Goal: Task Accomplishment & Management: Use online tool/utility

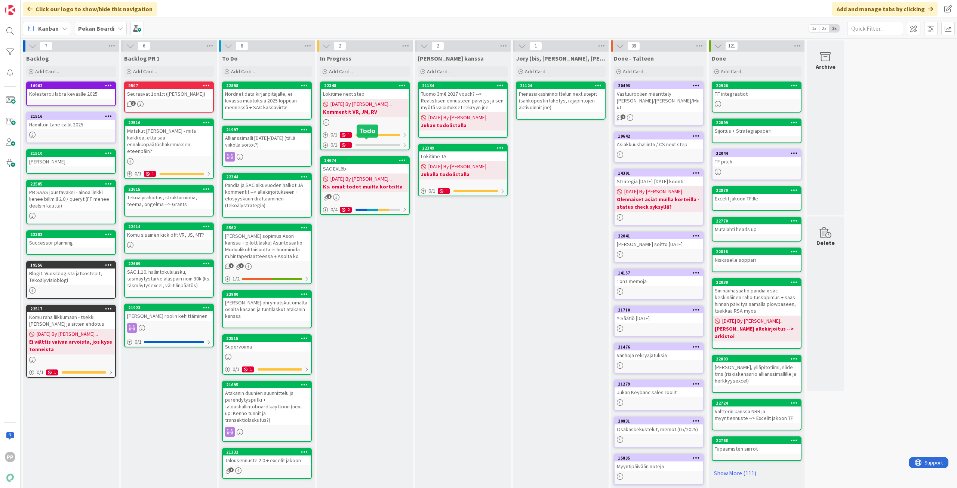
scroll to position [18, 0]
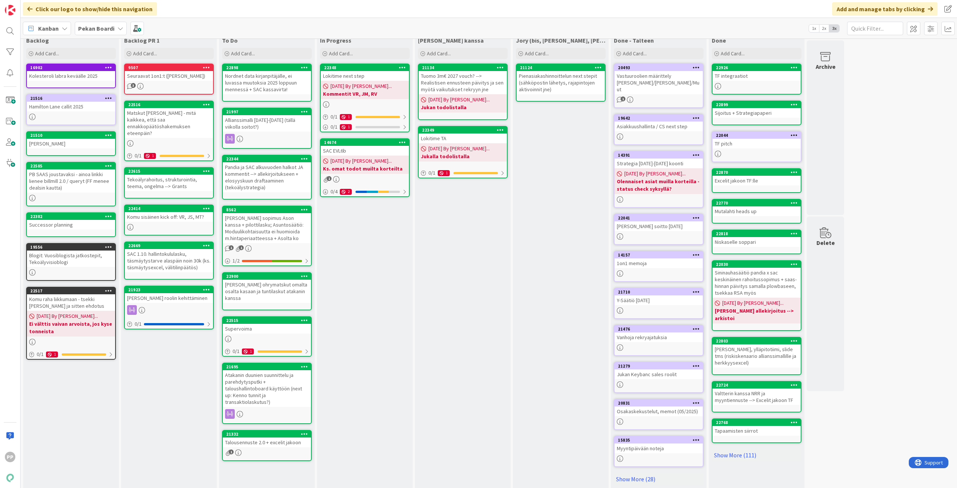
click at [400, 304] on div "In Progress Add Card... 22348 Lokitime next step [DATE] By [PERSON_NAME]... Kom…" at bounding box center [365, 262] width 96 height 457
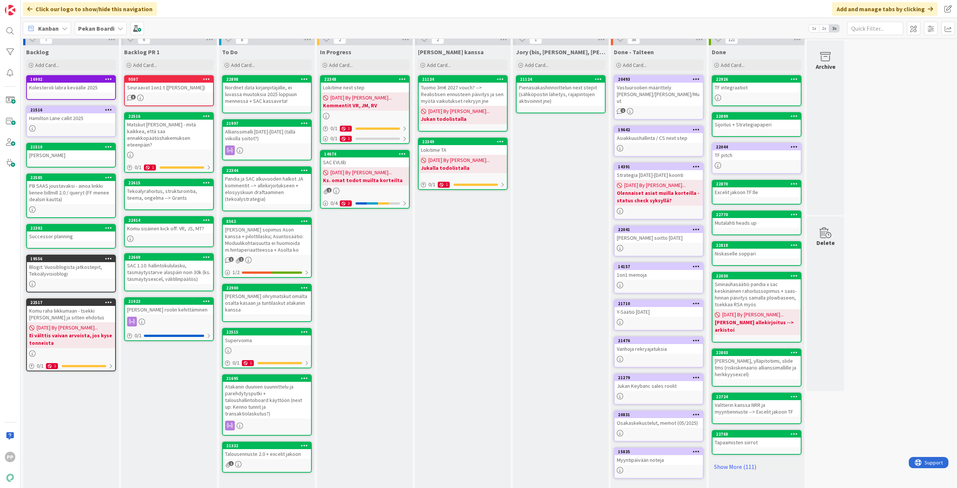
scroll to position [0, 0]
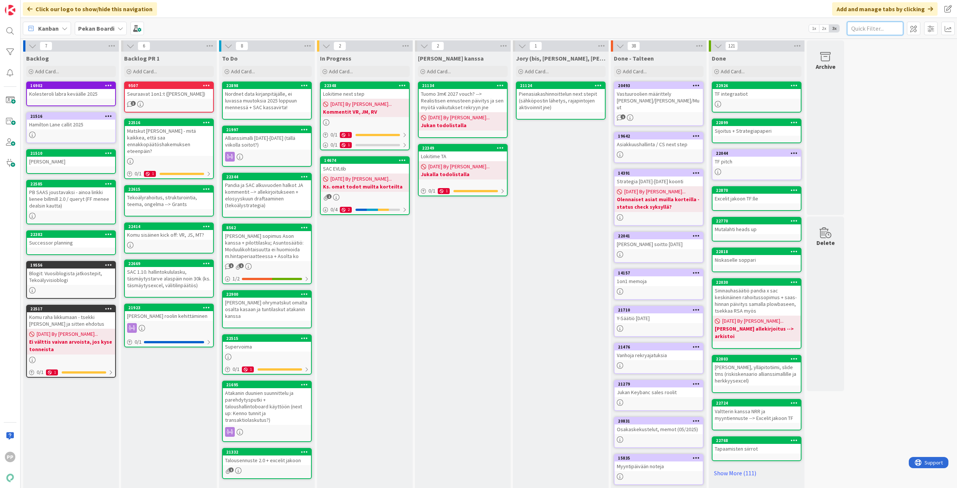
click at [882, 31] on input "text" at bounding box center [875, 28] width 56 height 13
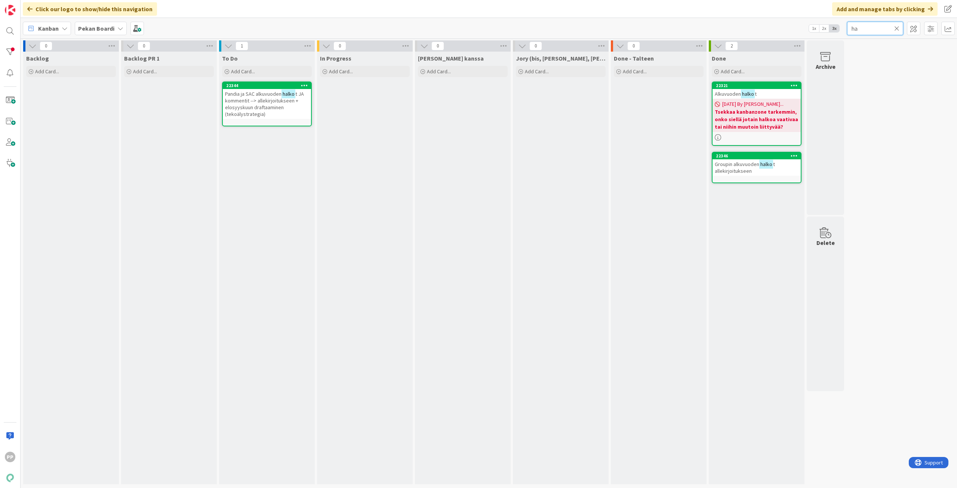
type input "h"
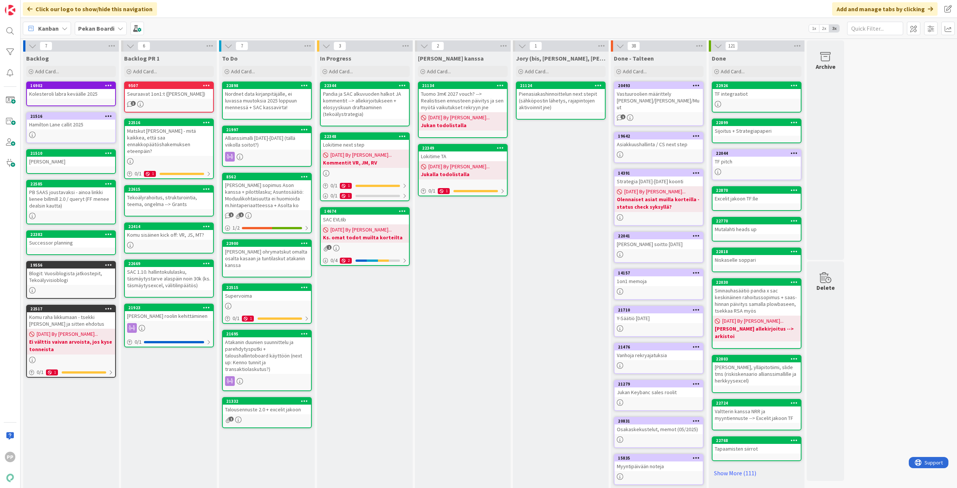
click at [364, 104] on div "Pandia ja SAC alkuvuoden halkot JA kommentit --> allekirjoitukseen + elosyyskuu…" at bounding box center [365, 104] width 88 height 30
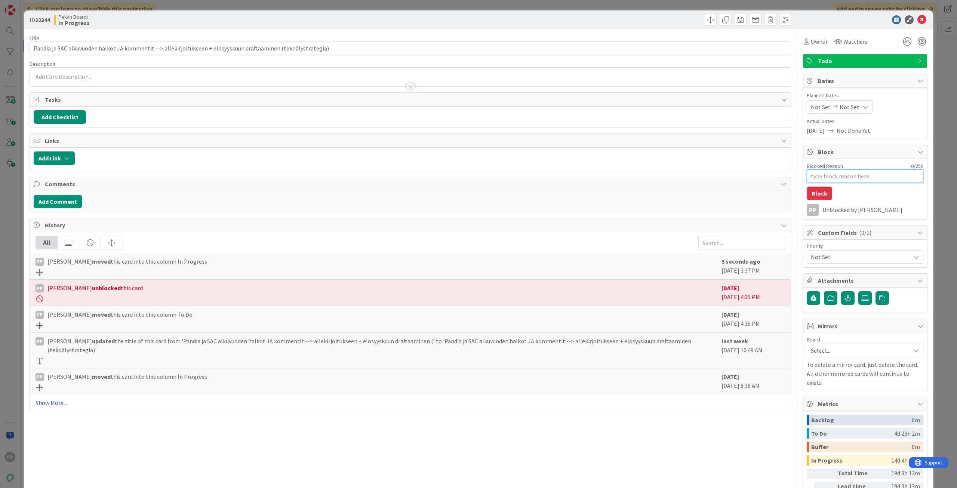
click at [829, 180] on textarea "Blocked Reason" at bounding box center [865, 175] width 117 height 13
type textarea "x"
type textarea "J"
type textarea "x"
type textarea "Ju"
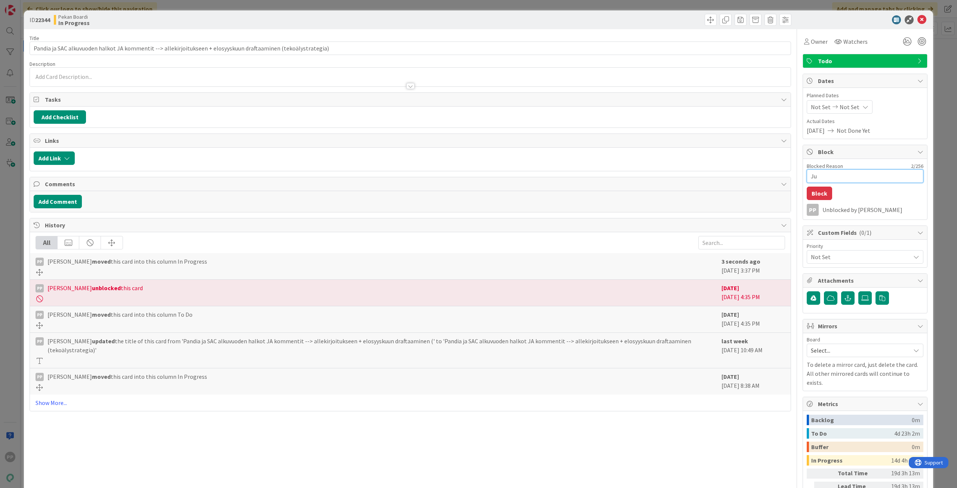
type textarea "x"
type textarea "Juk"
type textarea "x"
type textarea "Jukk"
type textarea "x"
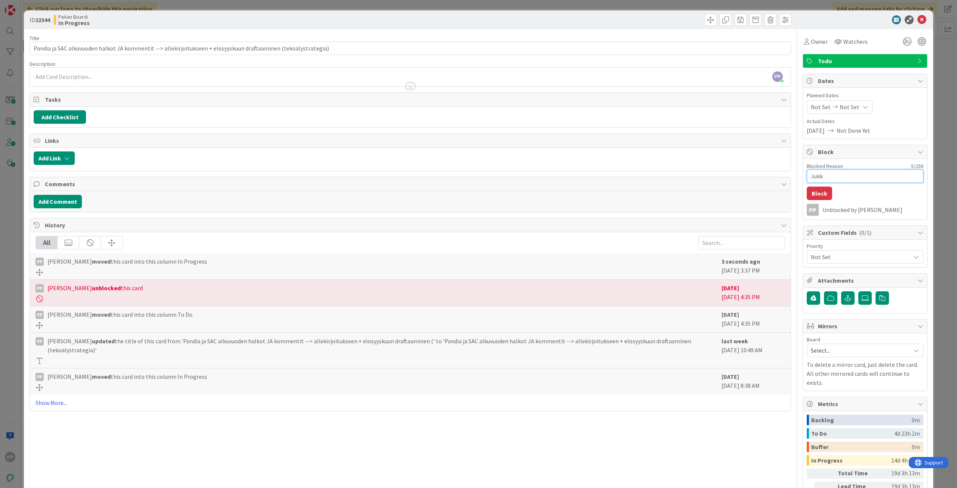
type textarea "[PERSON_NAME]"
type textarea "x"
type textarea "[PERSON_NAME]"
type textarea "x"
type textarea "[PERSON_NAME] -"
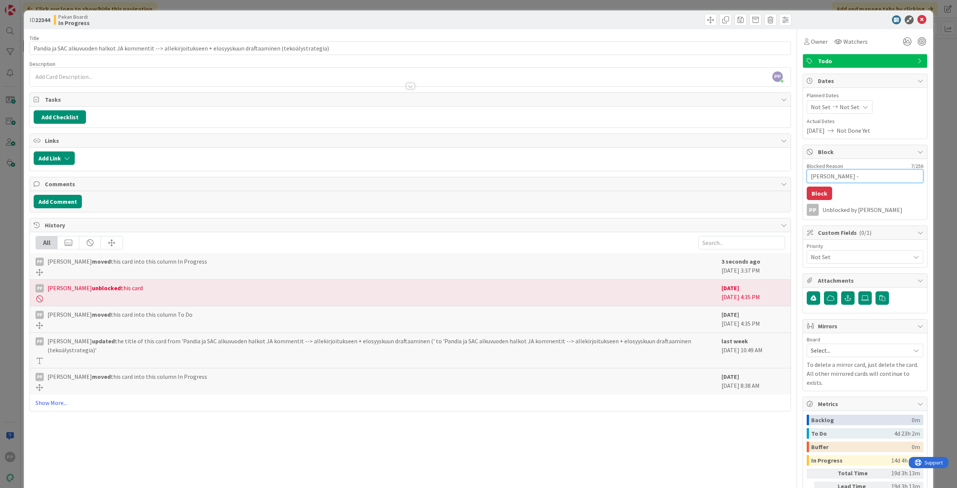
type textarea "x"
type textarea "[PERSON_NAME] --"
type textarea "x"
type textarea "[PERSON_NAME] -->"
type textarea "x"
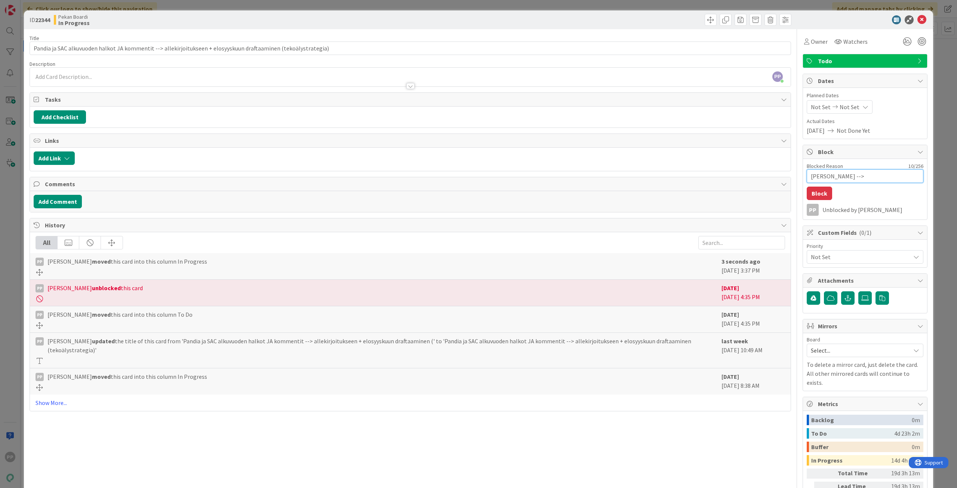
type textarea "[PERSON_NAME] --> J"
type textarea "x"
type textarea "[PERSON_NAME] --> JH"
type textarea "x"
type textarea "[PERSON_NAME] --> JHu"
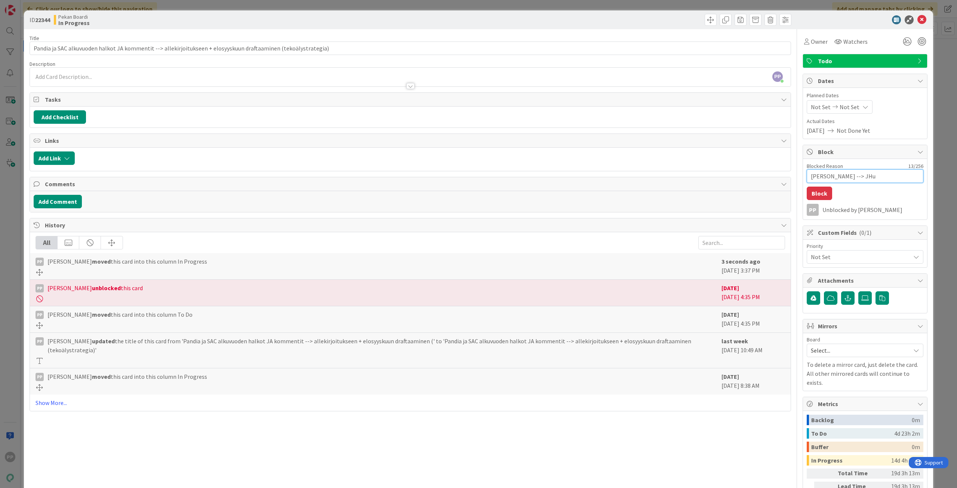
type textarea "x"
type textarea "[PERSON_NAME] --> JH"
type textarea "x"
type textarea "[PERSON_NAME] --> J"
type textarea "x"
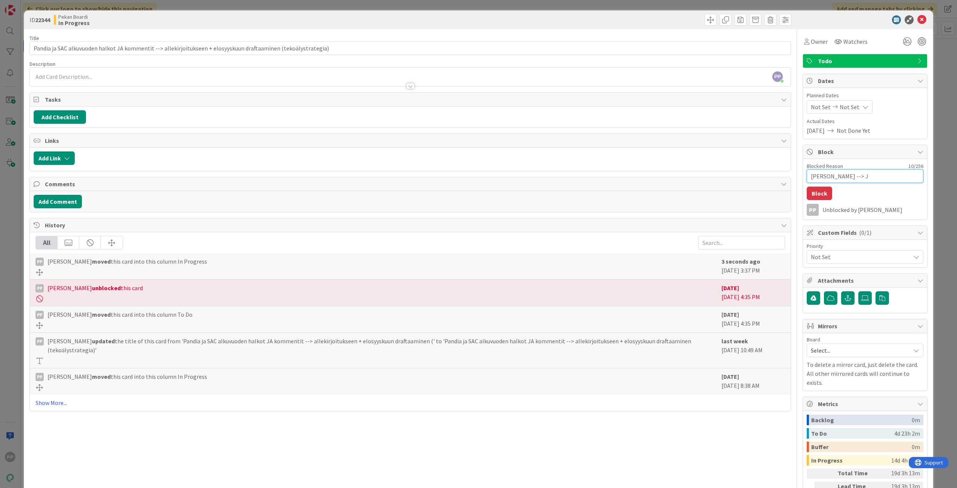
type textarea "[PERSON_NAME] -->"
type textarea "x"
type textarea "[PERSON_NAME] -->"
type textarea "x"
type textarea "[PERSON_NAME] --"
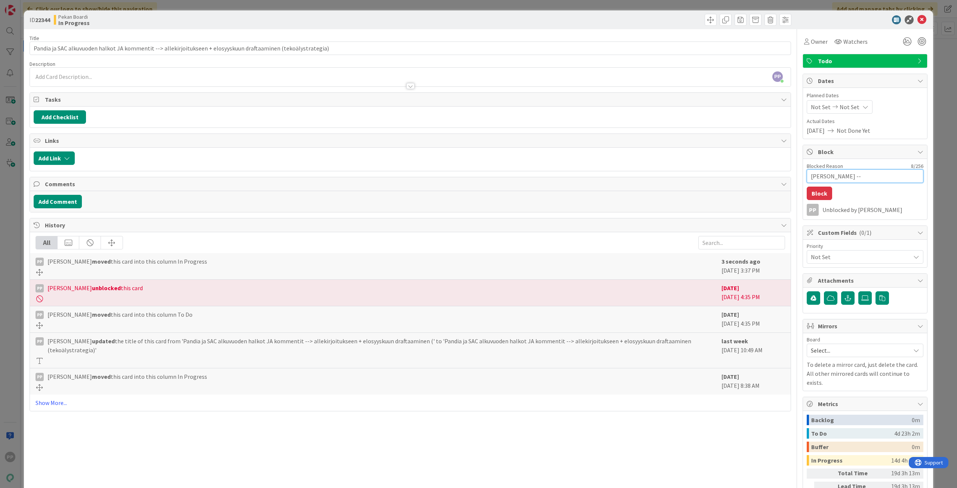
type textarea "x"
type textarea "[PERSON_NAME] -"
type textarea "x"
type textarea "[PERSON_NAME]"
type textarea "x"
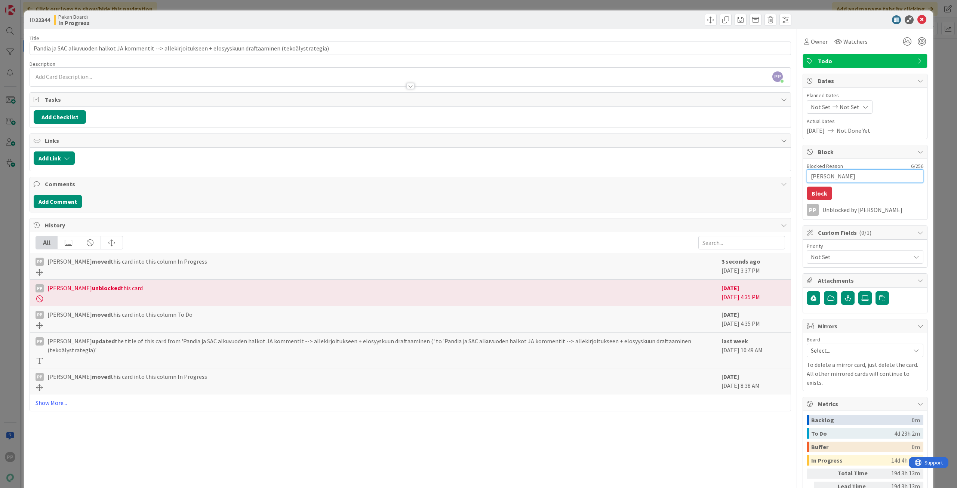
type textarea "[PERSON_NAME]"
type textarea "x"
type textarea "[PERSON_NAME]"
type textarea "x"
type textarea "[PERSON_NAME] -"
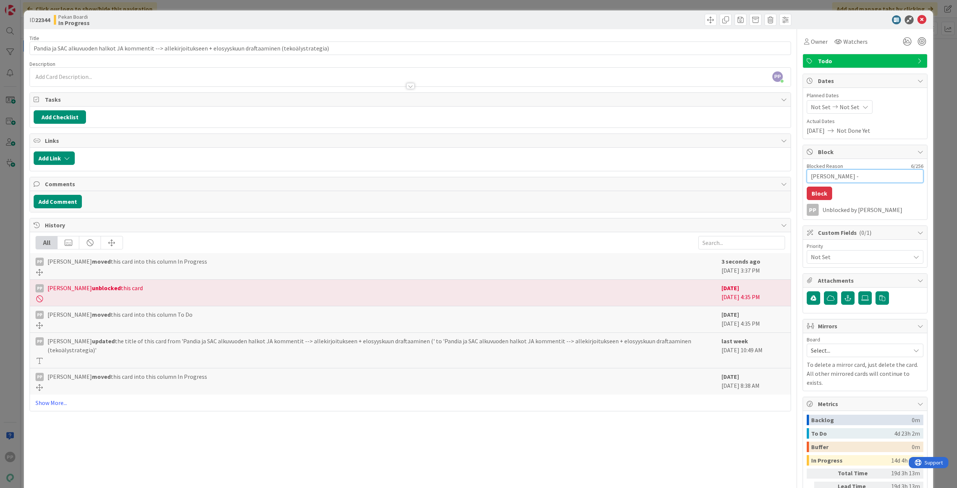
type textarea "x"
type textarea "[PERSON_NAME] --"
type textarea "x"
type textarea "[PERSON_NAME] -->"
type textarea "x"
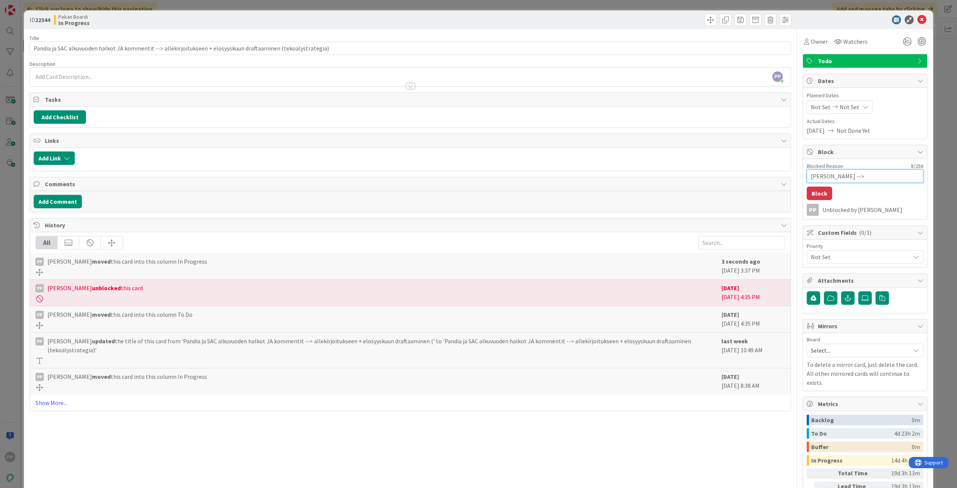
type textarea "[PERSON_NAME] -->"
type textarea "x"
type textarea "[PERSON_NAME] --> H"
type textarea "x"
type textarea "[PERSON_NAME] --> He"
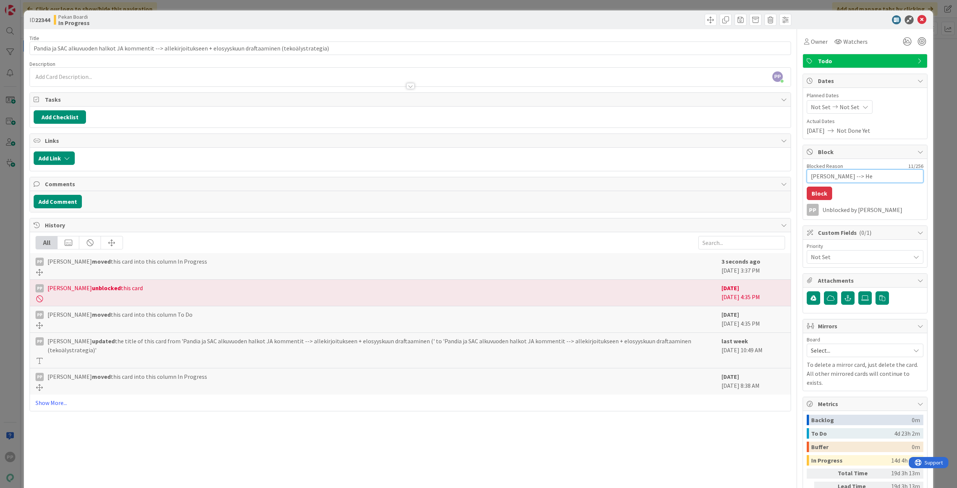
type textarea "x"
type textarea "[PERSON_NAME] --> Hen"
type textarea "x"
type textarea "[PERSON_NAME] --> Henr"
type textarea "x"
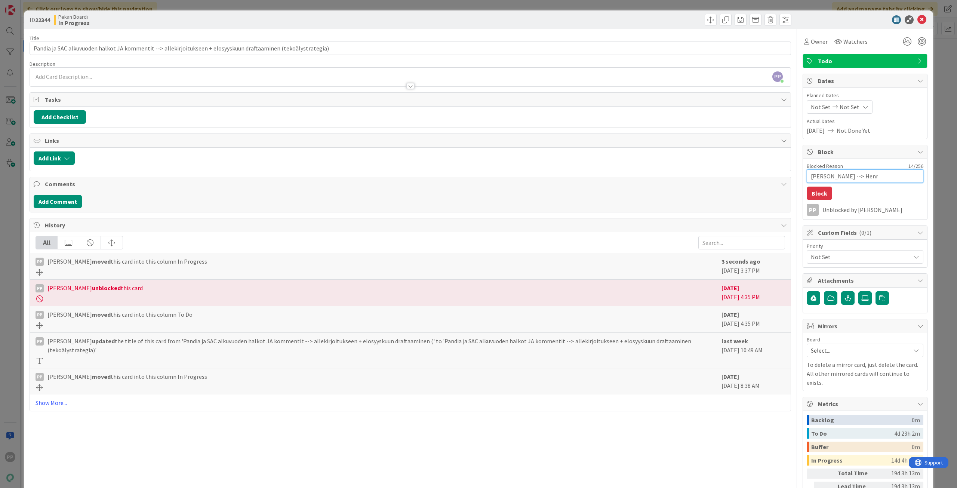
type textarea "[PERSON_NAME] --> [PERSON_NAME]"
type textarea "x"
type textarea "[PERSON_NAME] --> [PERSON_NAME]"
type textarea "x"
type textarea "[PERSON_NAME] --> [PERSON_NAME] +"
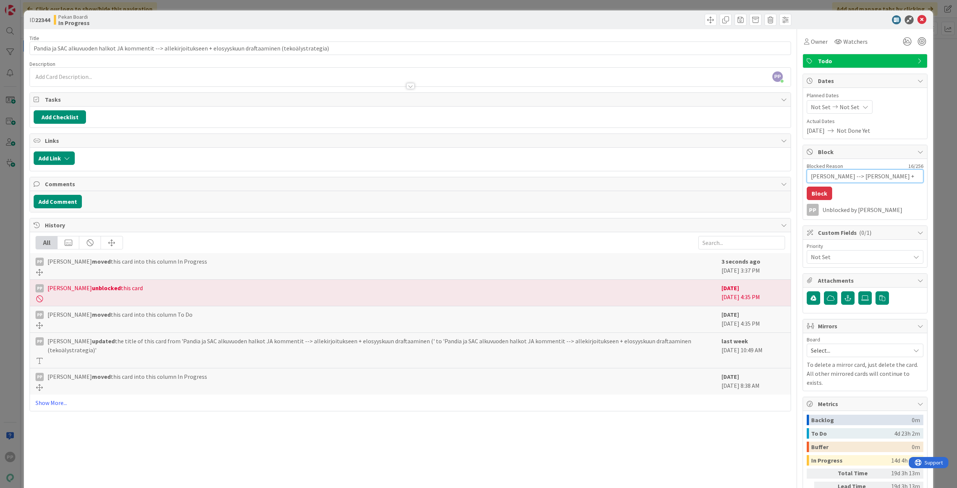
type textarea "x"
type textarea "[PERSON_NAME] --> [PERSON_NAME] +"
type textarea "x"
type textarea "[PERSON_NAME] --> [PERSON_NAME] + J"
type textarea "x"
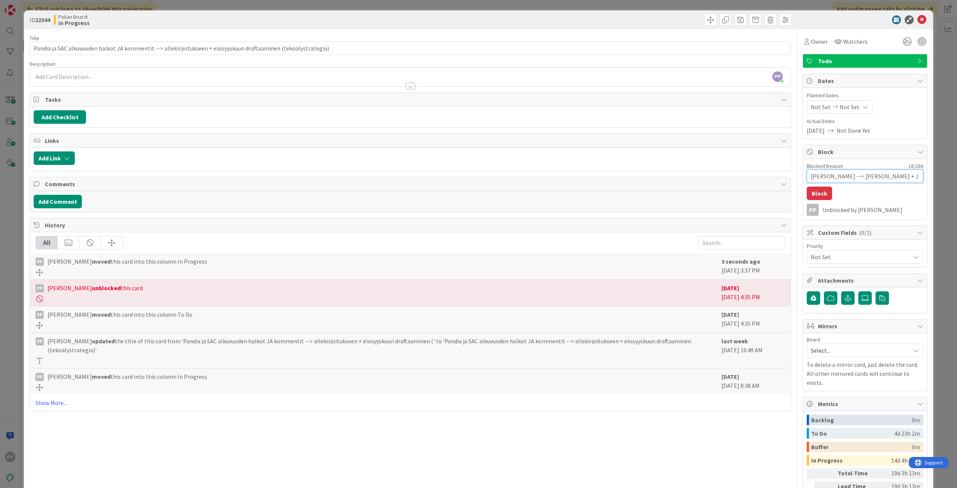
type textarea "[PERSON_NAME] --> [PERSON_NAME] + Ju"
type textarea "x"
type textarea "[PERSON_NAME] --> [PERSON_NAME] + Juh"
type textarea "x"
type textarea "[PERSON_NAME] --> [PERSON_NAME] + [PERSON_NAME]"
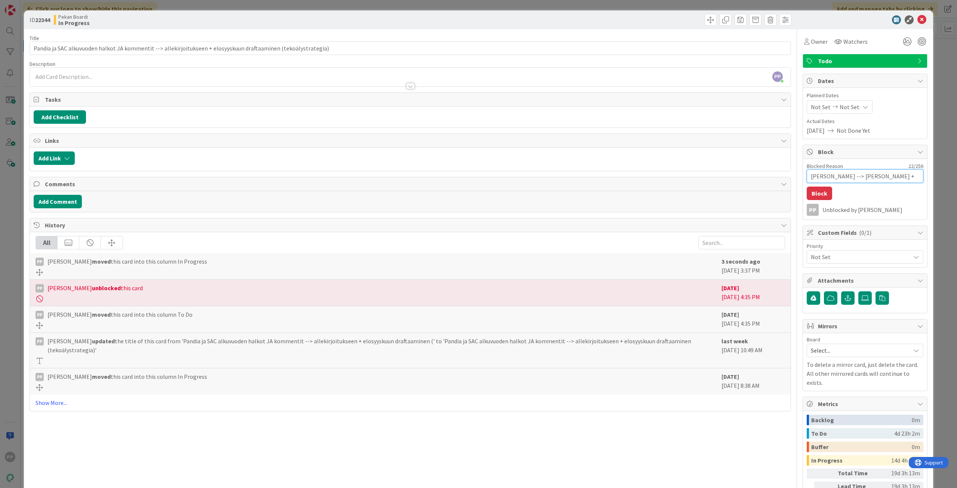
type textarea "x"
type textarea "[PERSON_NAME] --> [PERSON_NAME] + [PERSON_NAME]"
type textarea "x"
type textarea "[PERSON_NAME] --> [PERSON_NAME] + [PERSON_NAME]"
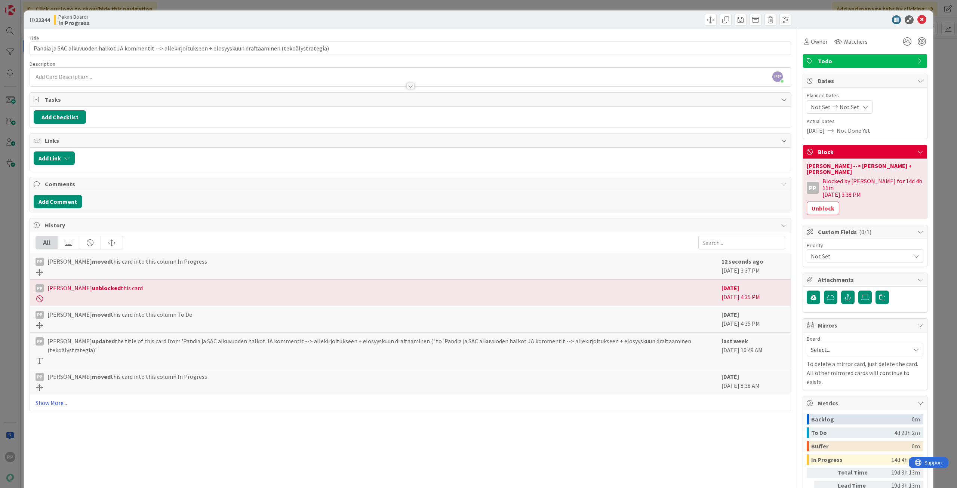
click at [301, 75] on div "PP [PERSON_NAME] just joined" at bounding box center [410, 77] width 761 height 19
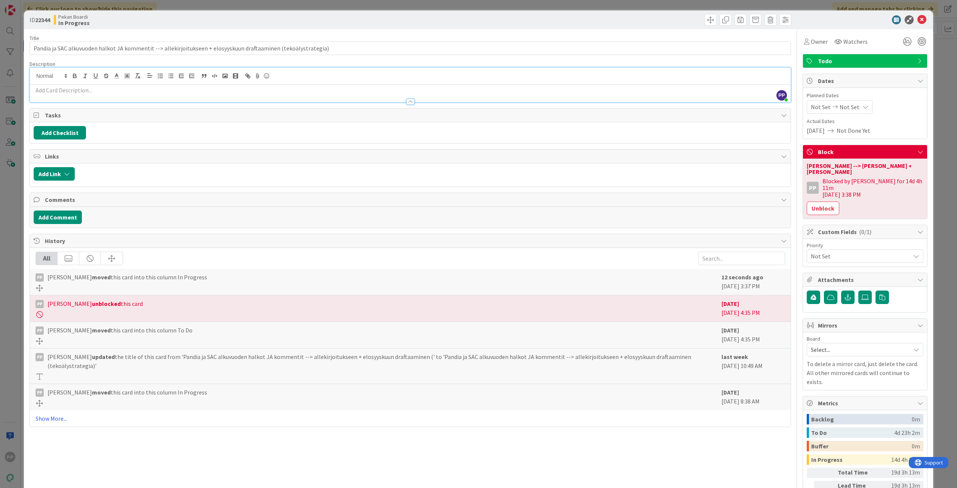
click at [308, 96] on div at bounding box center [410, 98] width 761 height 8
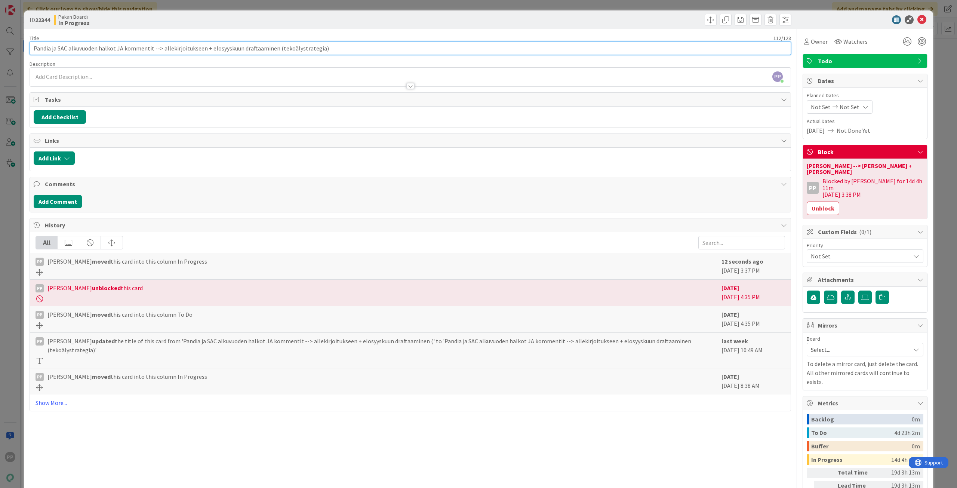
drag, startPoint x: 274, startPoint y: 48, endPoint x: 547, endPoint y: 55, distance: 272.6
click at [547, 55] on div "Title 112 / 128 Pandia ja SAC alkuvuoden halkot JA kommentit --> allekirjoituks…" at bounding box center [410, 283] width 761 height 508
type input "Pandia ja SAC alkuvuoden halkot JA kommentit --> allekirjoitukseen + elosyyskuu…"
click at [394, 71] on div at bounding box center [410, 78] width 761 height 15
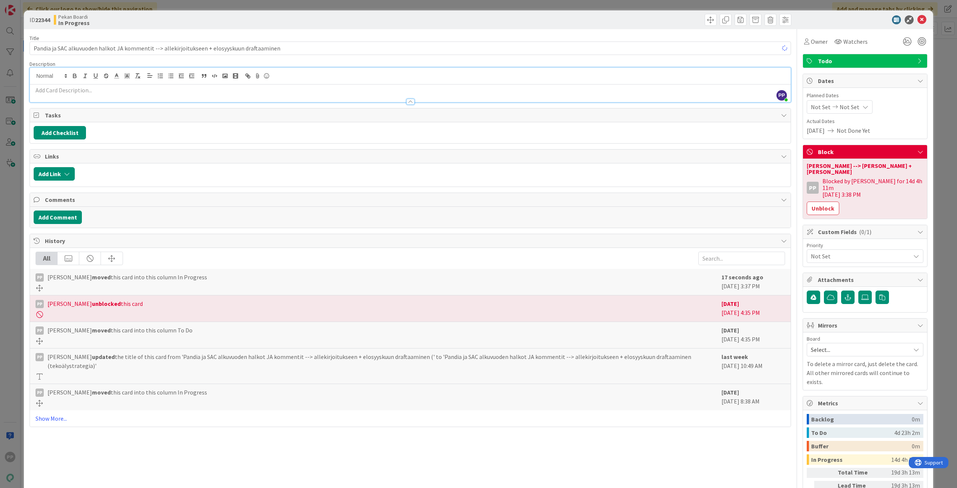
click at [394, 92] on p at bounding box center [410, 90] width 753 height 9
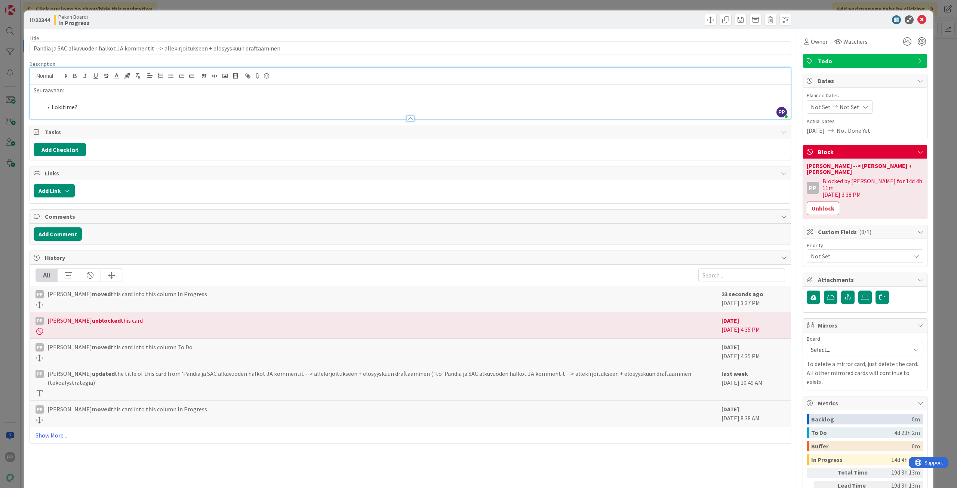
click at [193, 98] on p at bounding box center [410, 99] width 753 height 9
click at [193, 105] on li "Lokitime?" at bounding box center [415, 107] width 744 height 9
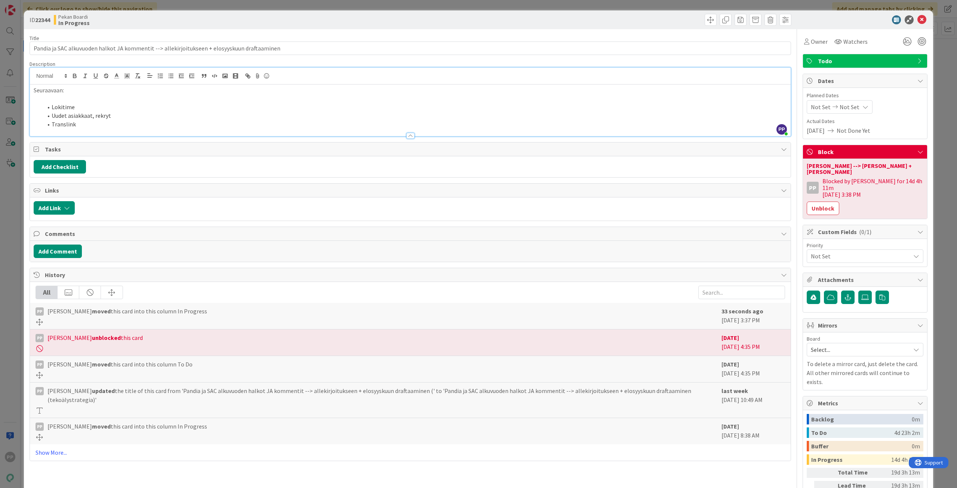
click at [187, 58] on div "Title 93 / 128 Pandia ja SAC alkuvuoden halkot JA kommentit --> allekirjoitukse…" at bounding box center [410, 283] width 761 height 508
click at [196, 37] on div "Title 93 / 128" at bounding box center [410, 38] width 761 height 7
click at [814, 17] on div at bounding box center [861, 19] width 132 height 9
click at [807, 7] on div "ID 22344 Pekan Boardi In Progress Title 93 / 128 Pandia ja SAC alkuvuoden halko…" at bounding box center [478, 244] width 957 height 488
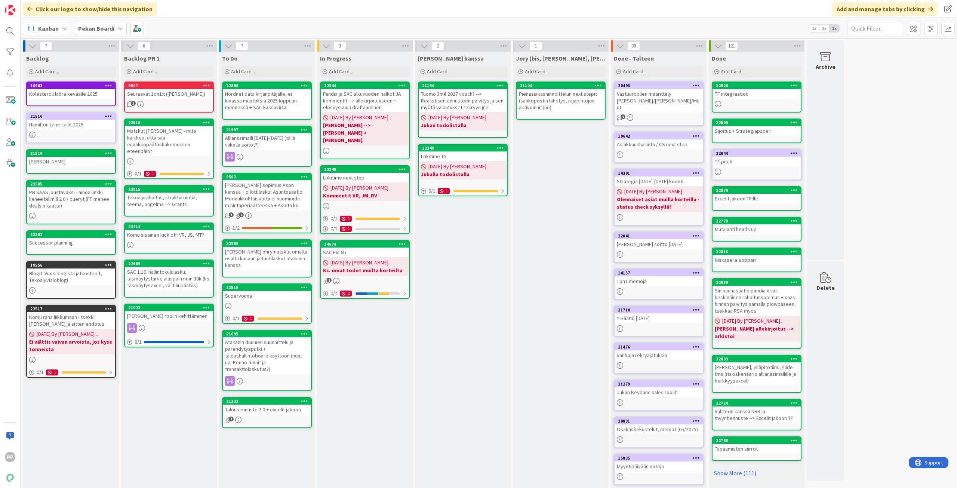
click at [471, 289] on div "[PERSON_NAME] kanssa Add Card... 21134 Tuomo 3m€ 2027 vouch? --> Realistisen en…" at bounding box center [463, 280] width 96 height 457
click at [336, 470] on div "In Progress Add Card... 22344 Pandia ja SAC alkuvuoden halkot JA kommentit --> …" at bounding box center [365, 280] width 96 height 457
click at [358, 427] on div "In Progress Add Card... 22344 Pandia ja SAC alkuvuoden halkot JA kommentit --> …" at bounding box center [365, 280] width 96 height 457
click at [394, 395] on div "In Progress Add Card... 22344 Pandia ja SAC alkuvuoden halkot JA kommentit --> …" at bounding box center [365, 280] width 96 height 457
click at [385, 367] on div "In Progress Add Card... 22344 Pandia ja SAC alkuvuoden halkot JA kommentit --> …" at bounding box center [365, 280] width 96 height 457
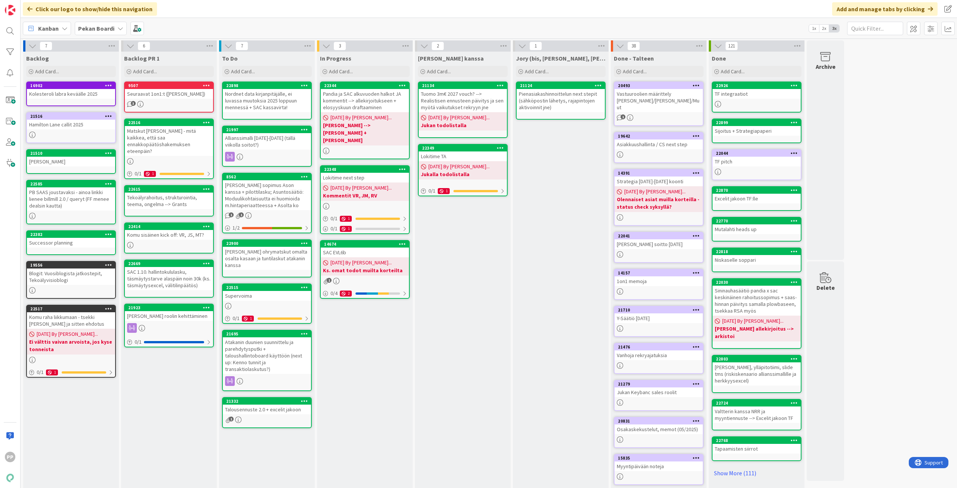
click at [366, 379] on div "In Progress Add Card... 22344 Pandia ja SAC alkuvuoden halkot JA kommentit --> …" at bounding box center [365, 280] width 96 height 457
click at [389, 367] on div "In Progress Add Card... 22344 Pandia ja SAC alkuvuoden halkot JA kommentit --> …" at bounding box center [365, 280] width 96 height 457
click at [382, 370] on div "In Progress Add Card... 22344 Pandia ja SAC alkuvuoden halkot JA kommentit --> …" at bounding box center [365, 280] width 96 height 457
click at [384, 372] on div "In Progress Add Card... 22344 Pandia ja SAC alkuvuoden halkot JA kommentit --> …" at bounding box center [365, 280] width 96 height 457
click at [467, 300] on div "[PERSON_NAME] kanssa Add Card... 21134 Tuomo 3m€ 2027 vouch? --> Realistisen en…" at bounding box center [463, 280] width 96 height 457
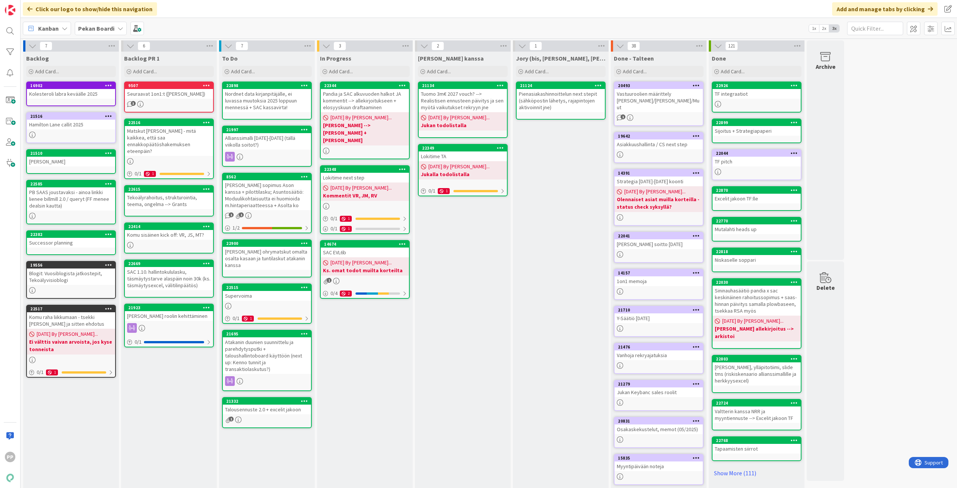
click at [467, 300] on div "[PERSON_NAME] kanssa Add Card... 21134 Tuomo 3m€ 2027 vouch? --> Realistisen en…" at bounding box center [463, 280] width 96 height 457
click at [574, 310] on div "Jory (bis, [PERSON_NAME], [PERSON_NAME]) Add Card... 21124 Pienasiakashinnoitte…" at bounding box center [561, 280] width 96 height 457
click at [471, 361] on div "[PERSON_NAME] kanssa Add Card... 21134 Tuomo 3m€ 2027 vouch? --> Realistisen en…" at bounding box center [463, 280] width 96 height 457
click at [374, 380] on div "In Progress Add Card... 22344 Pandia ja SAC alkuvuoden halkot JA kommentit --> …" at bounding box center [365, 280] width 96 height 457
click at [375, 381] on div "In Progress Add Card... 22344 Pandia ja SAC alkuvuoden halkot JA kommentit --> …" at bounding box center [365, 280] width 96 height 457
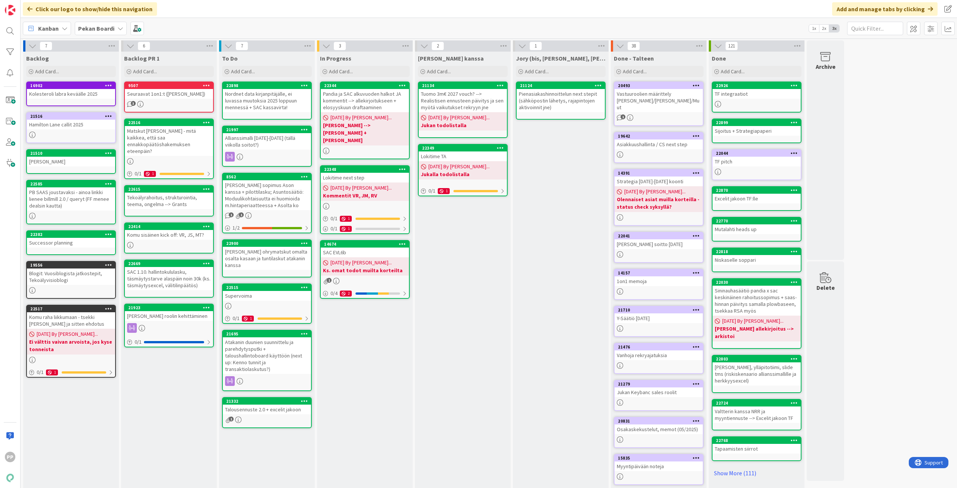
click at [375, 381] on div "In Progress Add Card... 22344 Pandia ja SAC alkuvuoden halkot JA kommentit --> …" at bounding box center [365, 280] width 96 height 457
click at [376, 381] on div "In Progress Add Card... 22344 Pandia ja SAC alkuvuoden halkot JA kommentit --> …" at bounding box center [365, 280] width 96 height 457
click at [377, 382] on div "In Progress Add Card... 22344 Pandia ja SAC alkuvuoden halkot JA kommentit --> …" at bounding box center [365, 280] width 96 height 457
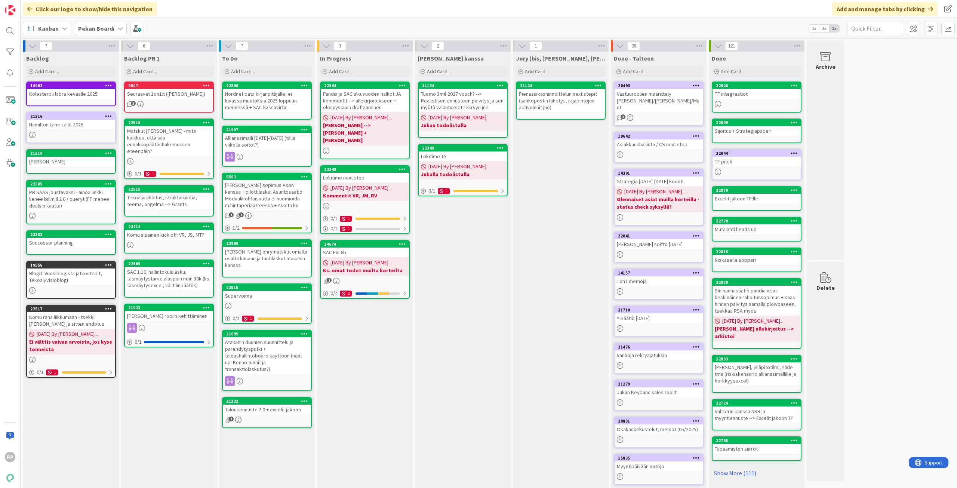
click at [379, 381] on div "In Progress Add Card... 22344 Pandia ja SAC alkuvuoden halkot JA kommentit --> …" at bounding box center [365, 280] width 96 height 457
drag, startPoint x: 449, startPoint y: 317, endPoint x: 430, endPoint y: 358, distance: 45.1
click at [449, 318] on div "[PERSON_NAME] kanssa Add Card... 21134 Tuomo 3m€ 2027 vouch? --> Realistisen en…" at bounding box center [463, 280] width 96 height 457
click at [425, 365] on div "[PERSON_NAME] kanssa Add Card... 21134 Tuomo 3m€ 2027 vouch? --> Realistisen en…" at bounding box center [463, 280] width 96 height 457
click at [413, 381] on div "3 In Progress Add Card... 22344 Pandia ja SAC alkuvuoden halkot JA kommentit --…" at bounding box center [365, 276] width 98 height 472
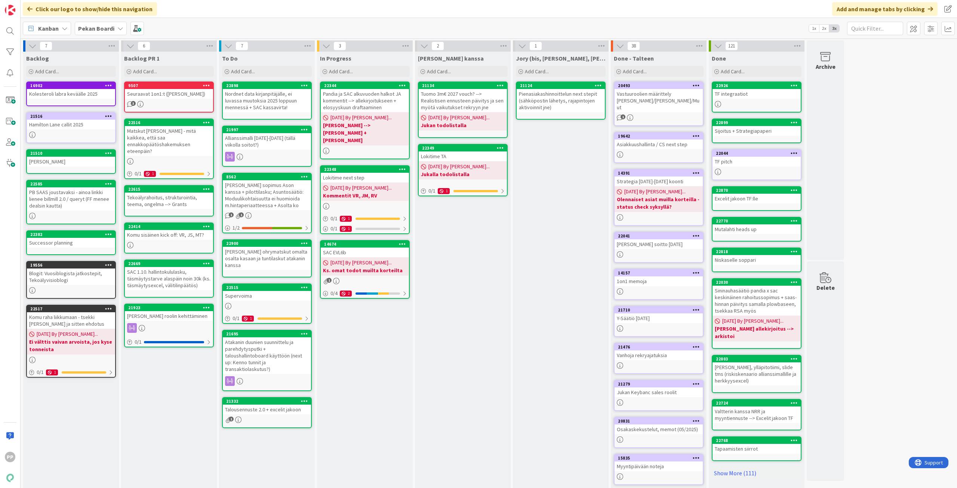
click at [393, 383] on div "In Progress Add Card... 22344 Pandia ja SAC alkuvuoden halkot JA kommentit --> …" at bounding box center [365, 280] width 96 height 457
click at [384, 379] on div "In Progress Add Card... 22344 Pandia ja SAC alkuvuoden halkot JA kommentit --> …" at bounding box center [365, 280] width 96 height 457
click at [449, 330] on div "[PERSON_NAME] kanssa Add Card... 21134 Tuomo 3m€ 2027 vouch? --> Realistisen en…" at bounding box center [463, 280] width 96 height 457
click at [445, 340] on div "[PERSON_NAME] kanssa Add Card... 21134 Tuomo 3m€ 2027 vouch? --> Realistisen en…" at bounding box center [463, 280] width 96 height 457
click at [452, 339] on div "[PERSON_NAME] kanssa Add Card... 21134 Tuomo 3m€ 2027 vouch? --> Realistisen en…" at bounding box center [463, 280] width 96 height 457
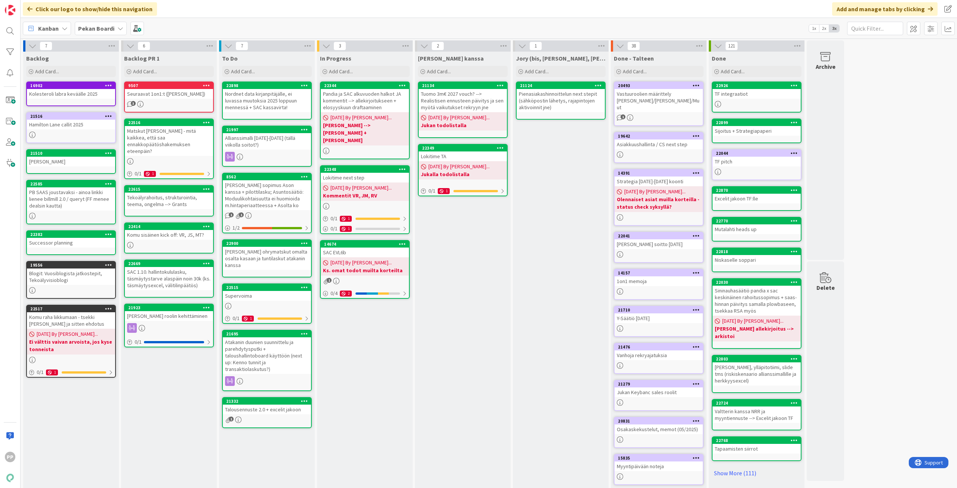
drag, startPoint x: 464, startPoint y: 331, endPoint x: 469, endPoint y: 326, distance: 6.6
click at [469, 326] on div "[PERSON_NAME] kanssa Add Card... 21134 Tuomo 3m€ 2027 vouch? --> Realistisen en…" at bounding box center [463, 280] width 96 height 457
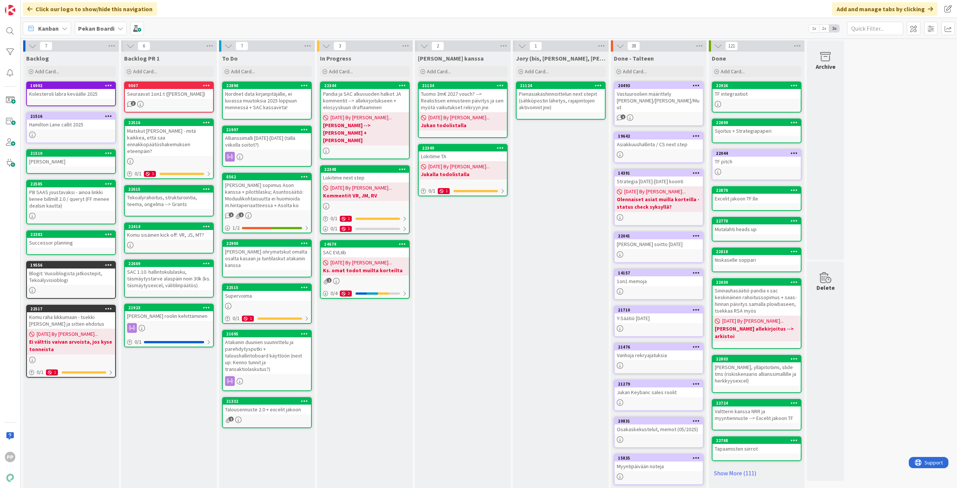
click at [483, 324] on div "[PERSON_NAME] kanssa Add Card... 21134 Tuomo 3m€ 2027 vouch? --> Realistisen en…" at bounding box center [463, 280] width 96 height 457
click at [491, 315] on div "[PERSON_NAME] kanssa Add Card... 21134 Tuomo 3m€ 2027 vouch? --> Realistisen en…" at bounding box center [463, 280] width 96 height 457
click at [484, 305] on div "[PERSON_NAME] kanssa Add Card... 21134 Tuomo 3m€ 2027 vouch? --> Realistisen en…" at bounding box center [463, 280] width 96 height 457
click at [476, 355] on div "[PERSON_NAME] kanssa Add Card... 21134 Tuomo 3m€ 2027 vouch? --> Realistisen en…" at bounding box center [463, 280] width 96 height 457
click at [470, 361] on div "[PERSON_NAME] kanssa Add Card... 21134 Tuomo 3m€ 2027 vouch? --> Realistisen en…" at bounding box center [463, 280] width 96 height 457
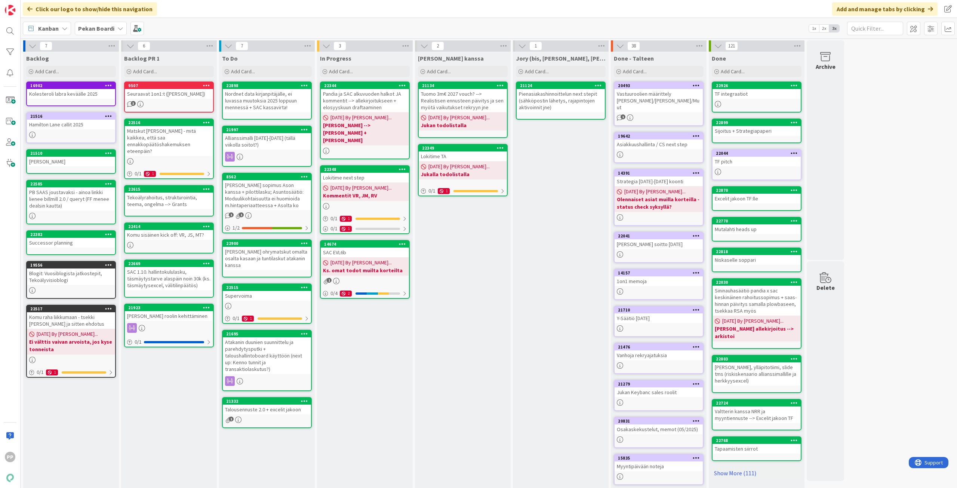
click at [467, 358] on div "[PERSON_NAME] kanssa Add Card... 21134 Tuomo 3m€ 2027 vouch? --> Realistisen en…" at bounding box center [463, 280] width 96 height 457
click at [473, 358] on div "[PERSON_NAME] kanssa Add Card... 21134 Tuomo 3m€ 2027 vouch? --> Realistisen en…" at bounding box center [463, 280] width 96 height 457
click at [475, 355] on div "[PERSON_NAME] kanssa Add Card... 21134 Tuomo 3m€ 2027 vouch? --> Realistisen en…" at bounding box center [463, 280] width 96 height 457
click at [383, 345] on div "In Progress Add Card... 22344 Pandia ja SAC alkuvuoden halkot JA kommentit --> …" at bounding box center [365, 280] width 96 height 457
click at [358, 324] on div "In Progress Add Card... 22344 Pandia ja SAC alkuvuoden halkot JA kommentit --> …" at bounding box center [365, 280] width 96 height 457
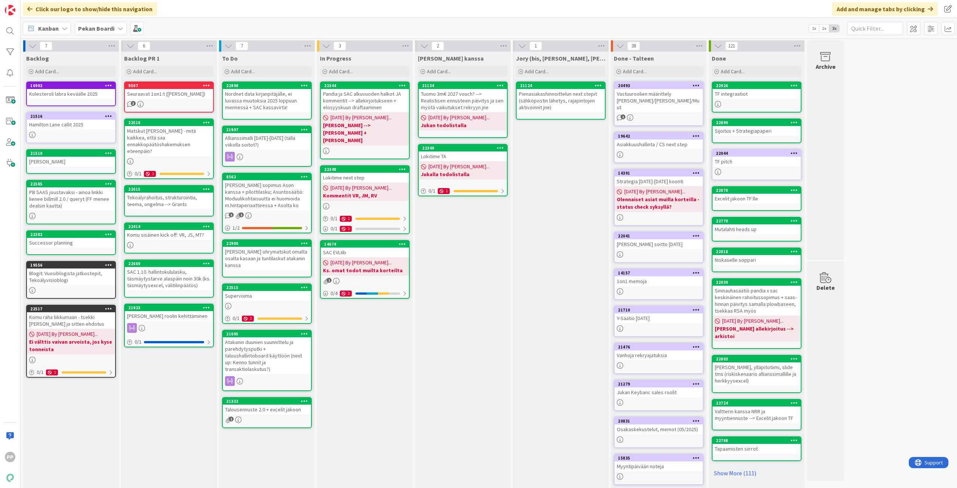
click at [358, 324] on div "In Progress Add Card... 22344 Pandia ja SAC alkuvuoden halkot JA kommentit --> …" at bounding box center [365, 280] width 96 height 457
click at [290, 291] on div "Supervoima" at bounding box center [267, 296] width 88 height 10
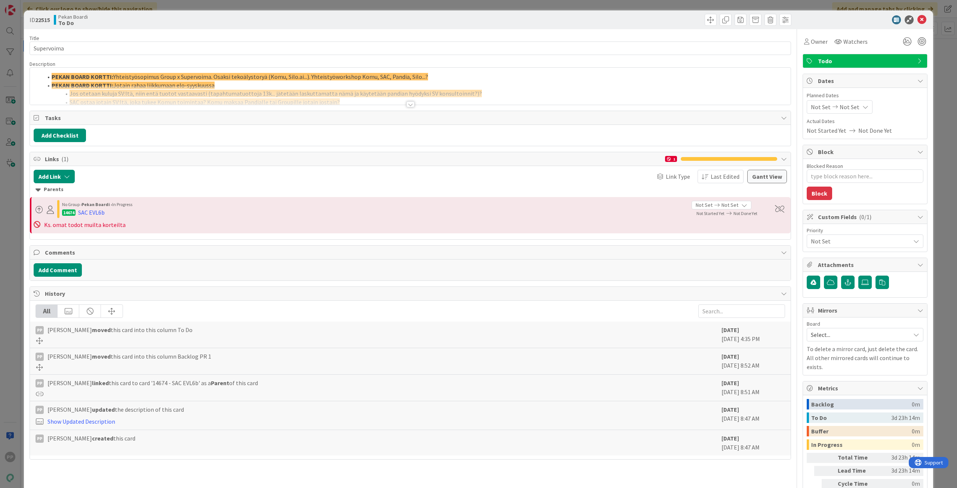
click at [891, 167] on div "Blocked Reason 0 / 256" at bounding box center [865, 166] width 117 height 7
click at [890, 172] on textarea "Blocked Reason" at bounding box center [865, 175] width 117 height 13
type textarea "x"
type textarea "S"
type textarea "x"
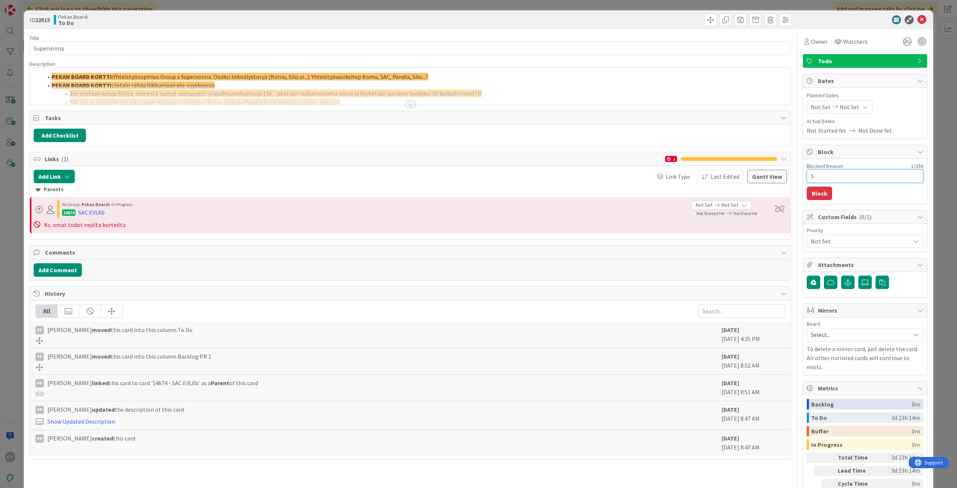
type textarea "St"
type textarea "x"
type textarea "Ste"
type textarea "x"
type textarea "Stei"
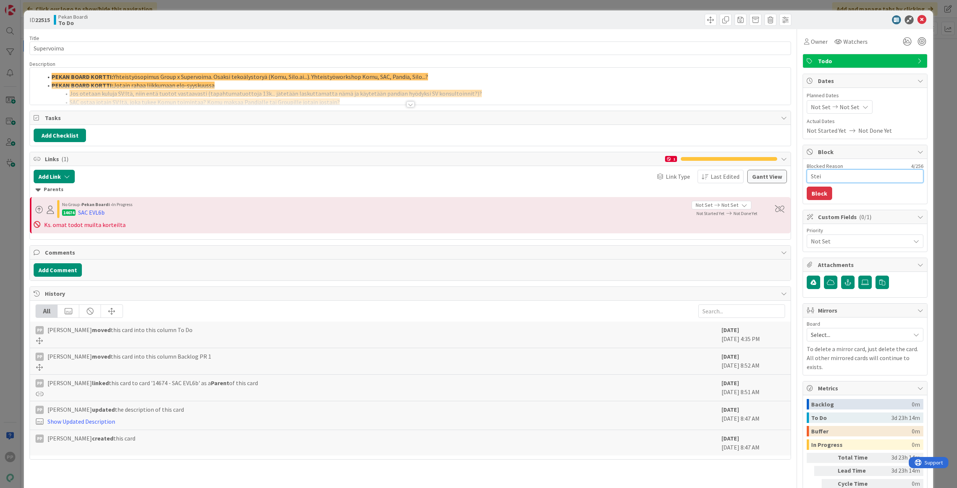
type textarea "x"
type textarea "[PERSON_NAME]"
type textarea "x"
type textarea "Steine"
type textarea "x"
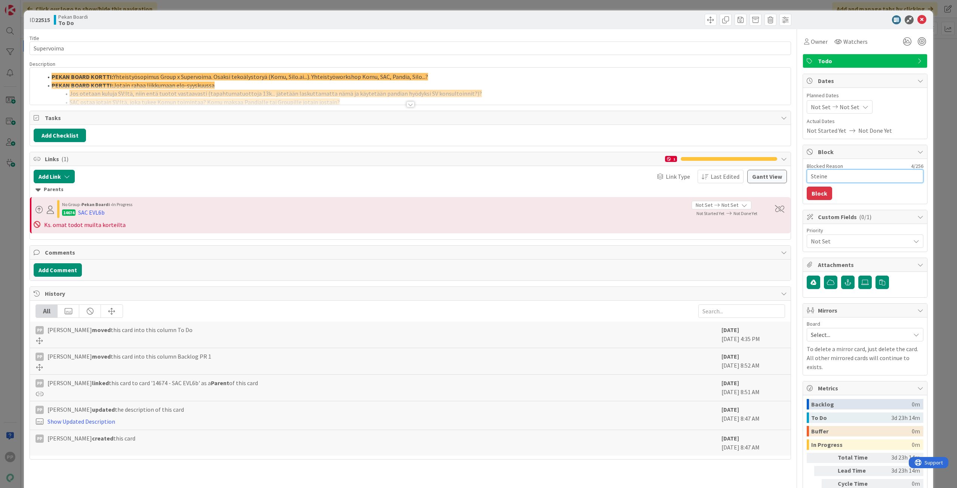
type textarea "Steiner"
type textarea "x"
type textarea "Steiner"
type textarea "x"
type textarea "Steiner -"
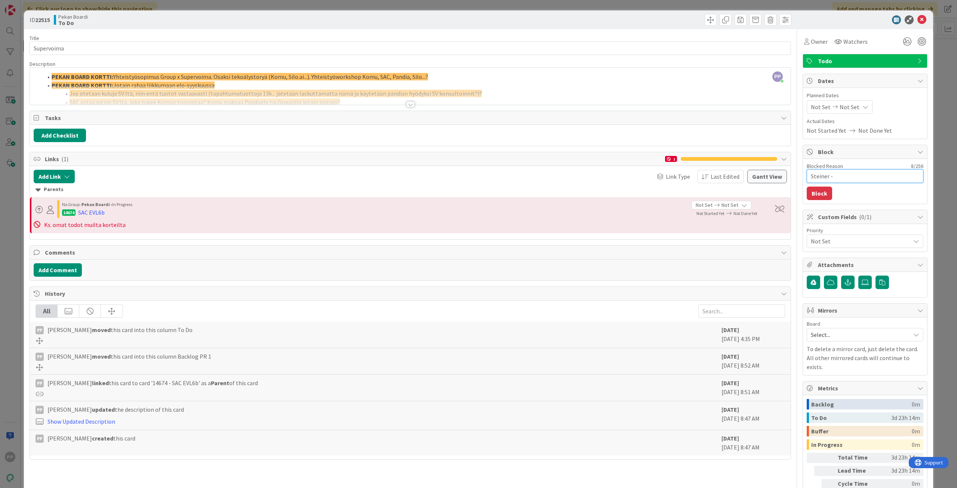
type textarea "x"
type textarea "Steiner --"
type textarea "x"
type textarea "Steiner -->"
type textarea "x"
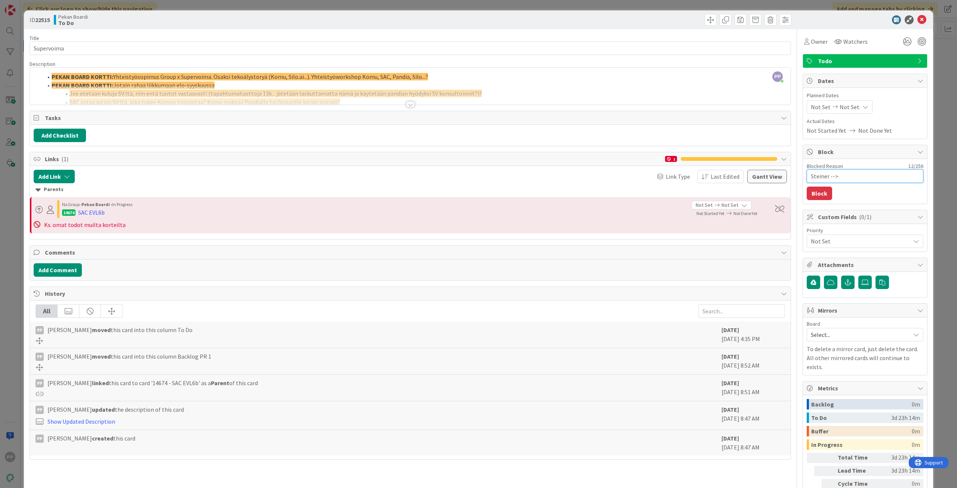
type textarea "Steiner --> S"
type textarea "x"
type textarea "Steiner --> So"
type textarea "x"
type textarea "Steiner --> Sop"
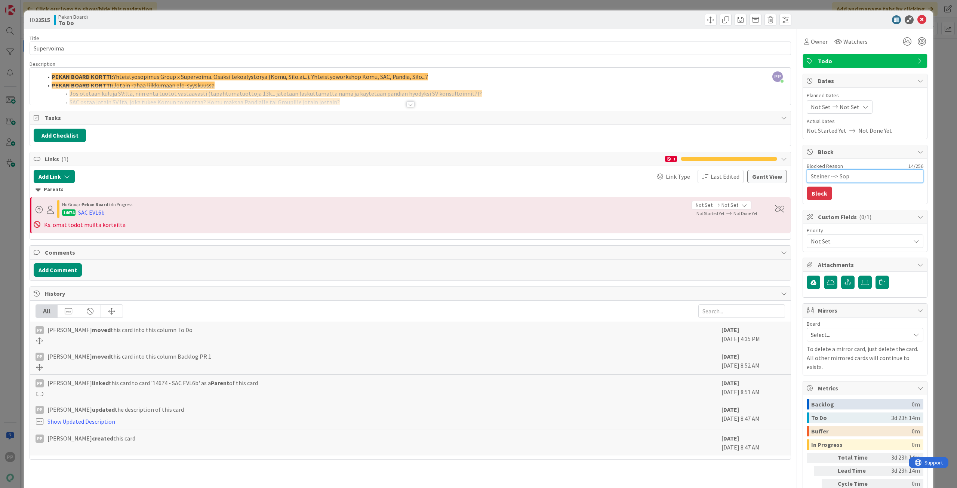
type textarea "x"
type textarea "Steiner --> Sopi"
type textarea "x"
type textarea "Steiner --> Sopim"
type textarea "x"
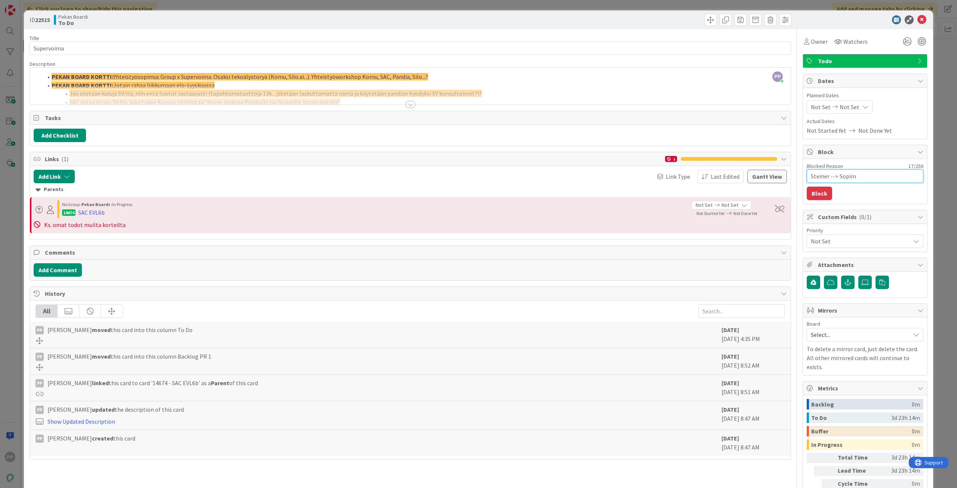
type textarea "Steiner --> Sopimu"
type textarea "x"
type textarea "Steiner --> Sopimus"
type textarea "x"
type textarea "Steiner --> Sopimus"
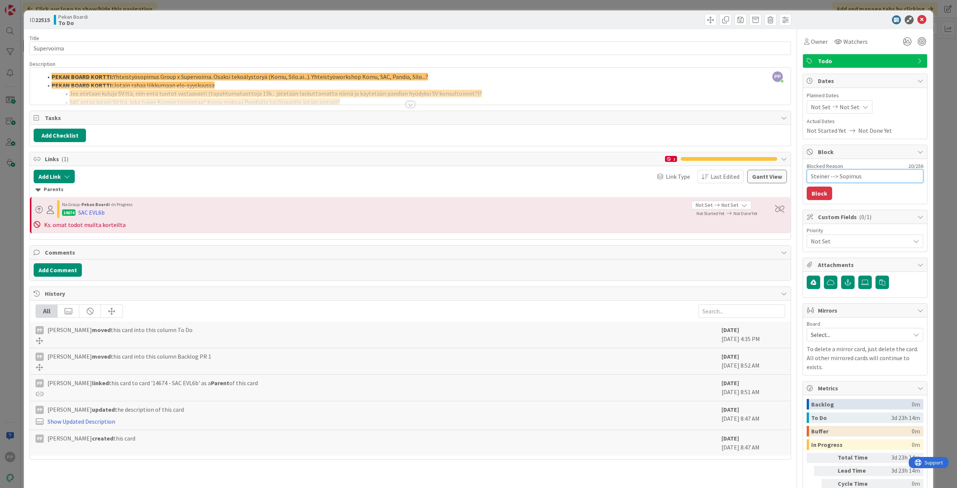
type textarea "x"
type textarea "Steiner --> Sopimus +"
type textarea "x"
type textarea "Steiner --> Sopimus +"
type textarea "x"
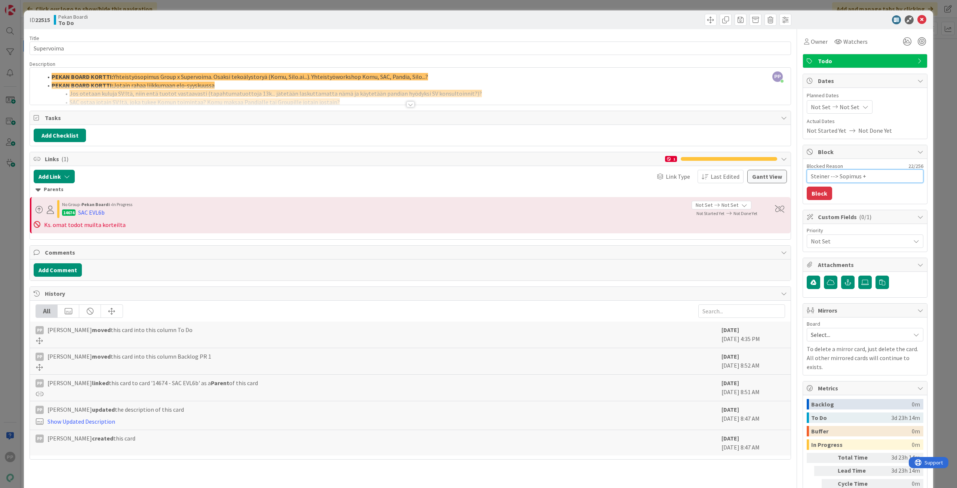
type textarea "Steiner --> Sopimus + J"
type textarea "x"
type textarea "Steiner --> Sopimus + Ju"
type textarea "x"
type textarea "Steiner --> Sopimus + Juk"
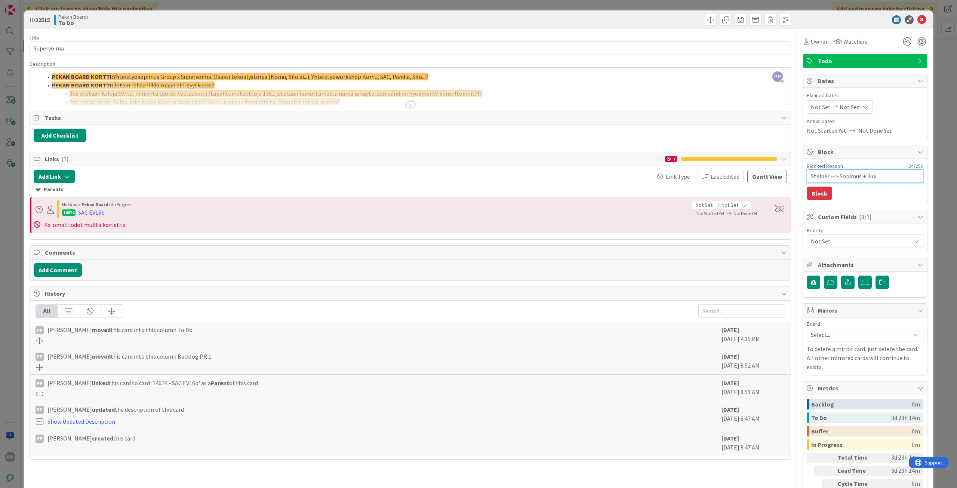
type textarea "x"
type textarea "Steiner --> Sopimus + Jukk"
type textarea "x"
type textarea "Steiner --> Sopimus + [PERSON_NAME]"
type textarea "x"
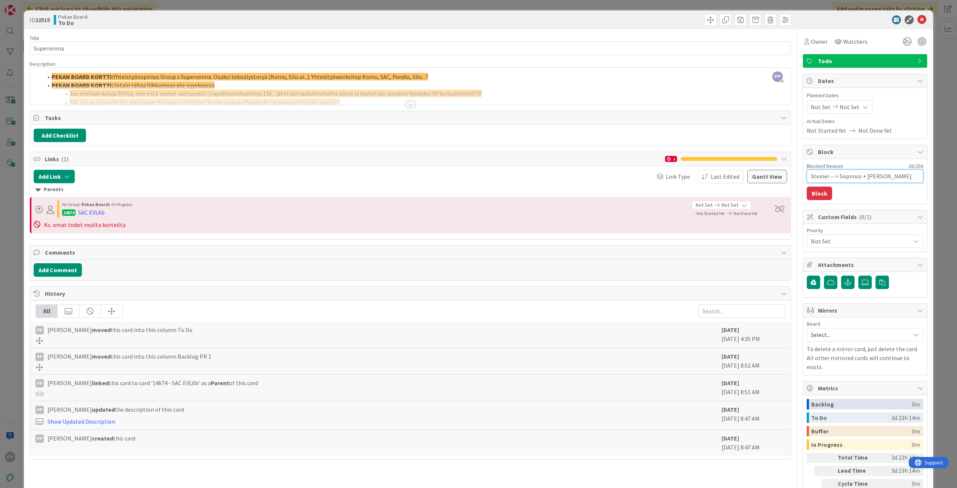
type textarea "Steiner --> Sopimus + [PERSON_NAME]"
type textarea "x"
type textarea "Steiner --> Sopimus + [PERSON_NAME]"
type textarea "x"
type textarea "Steiner --> Sopimus + [PERSON_NAME]"
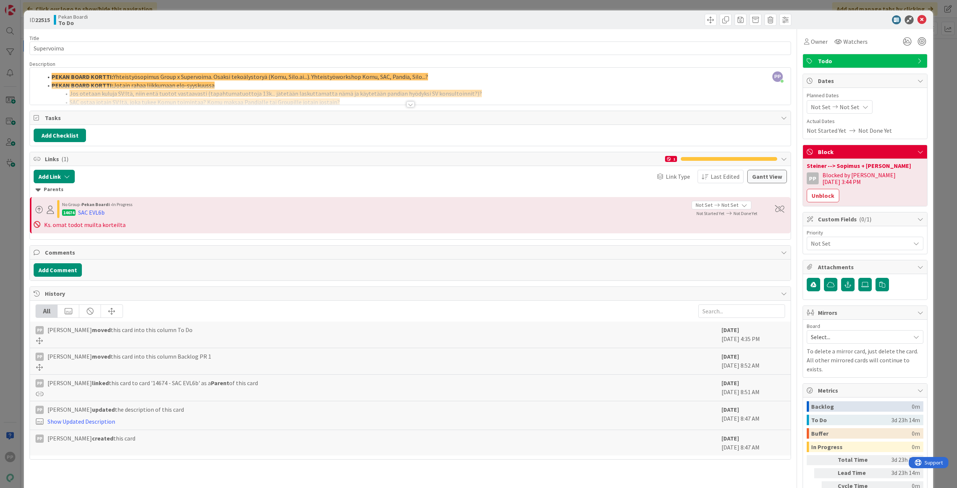
click at [935, 160] on div "ID 22515 Pekan Boardi To Do Title 10 / 128 Supervoima Description PP [PERSON_NA…" at bounding box center [478, 244] width 957 height 488
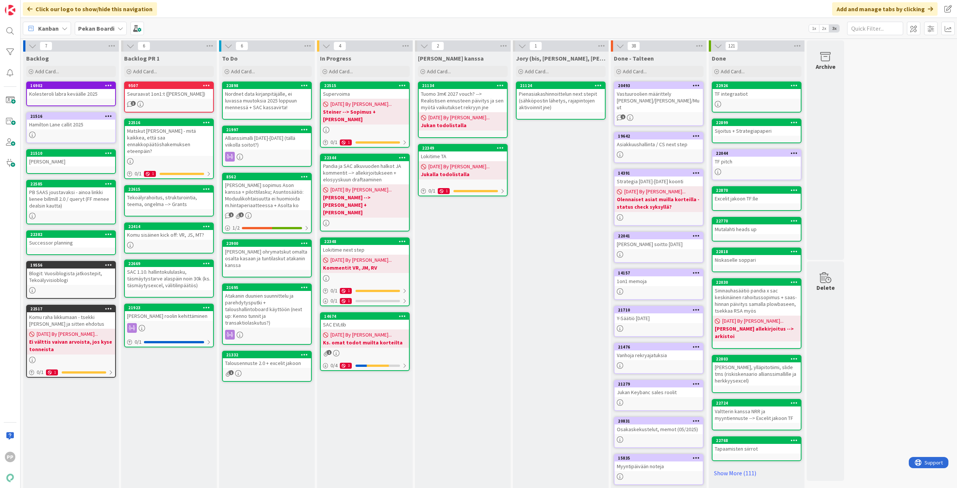
click at [448, 265] on div "[PERSON_NAME] kanssa Add Card... 21134 Tuomo 3m€ 2027 vouch? --> Realistisen en…" at bounding box center [463, 280] width 96 height 457
click at [367, 404] on div "In Progress Add Card... 22515 Supervoima [DATE] By [PERSON_NAME]... Steiner -->…" at bounding box center [365, 280] width 96 height 457
click at [299, 359] on div "Talousennuste 2.0 + excelit jakoon" at bounding box center [267, 363] width 88 height 10
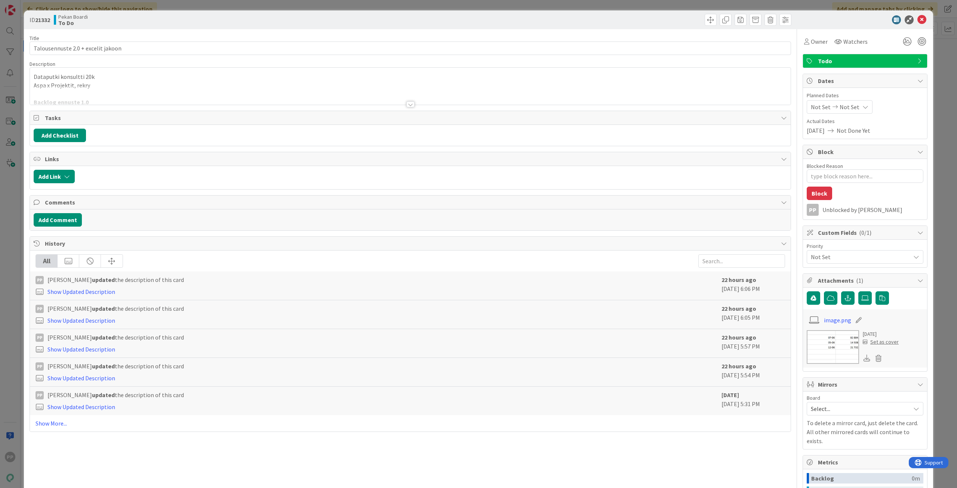
click at [90, 88] on div at bounding box center [410, 95] width 761 height 19
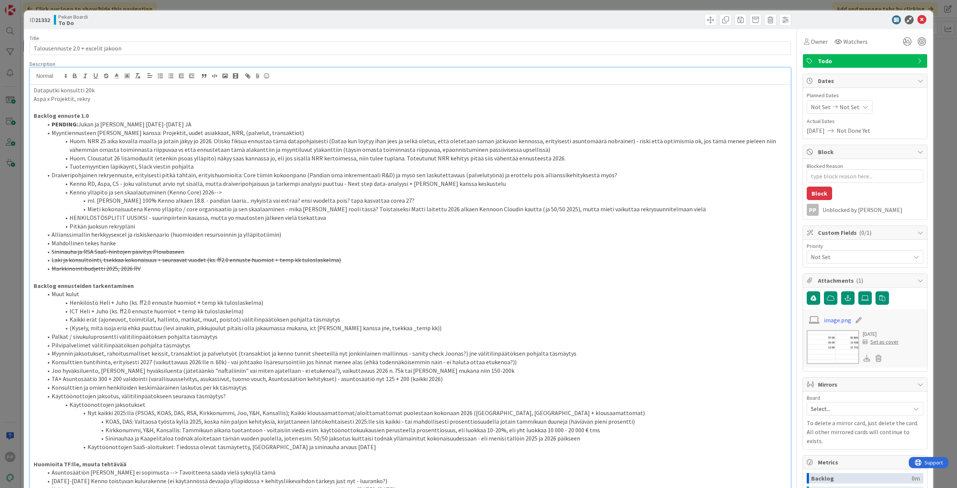
click at [100, 107] on p at bounding box center [410, 107] width 753 height 9
click at [127, 36] on div "Title 34 / 128" at bounding box center [410, 38] width 761 height 7
click at [130, 24] on div "Pekan Boardi To Do" at bounding box center [231, 20] width 355 height 12
click at [134, 19] on div "Pekan Boardi To Do" at bounding box center [231, 20] width 355 height 12
click at [139, 3] on div "ID 21332 Pekan Boardi To Do Title 34 / 128 Talousennuste 2.0 + excelit jakoon D…" at bounding box center [478, 244] width 957 height 488
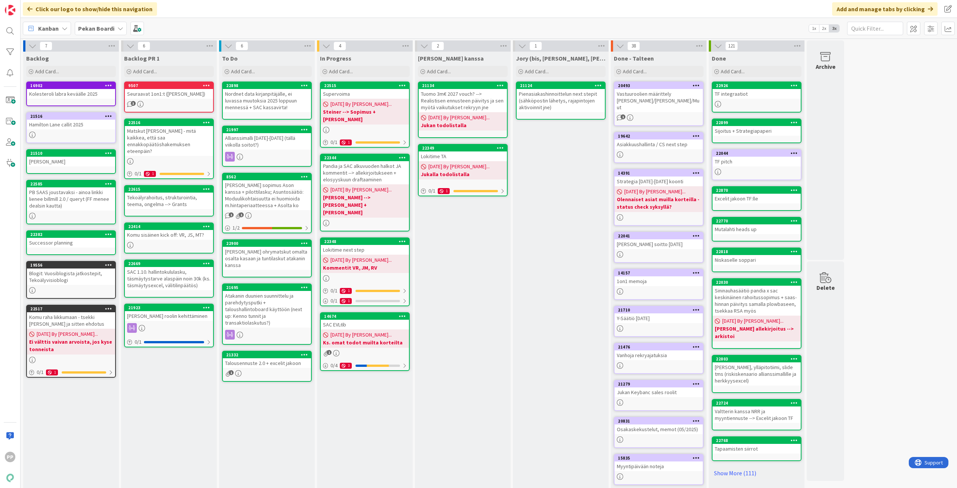
click at [260, 416] on div "To Do Add Card... 22898 Nordnet data kirjanpitäjälle, ei luvassa muutoksia 2025…" at bounding box center [267, 280] width 96 height 457
click at [385, 425] on div "In Progress Add Card... 22515 Supervoima [DATE] By [PERSON_NAME]... Steiner -->…" at bounding box center [365, 280] width 96 height 457
click at [361, 427] on div "In Progress Add Card... 22515 Supervoima [DATE] By [PERSON_NAME]... Steiner -->…" at bounding box center [365, 280] width 96 height 457
click at [367, 422] on div "In Progress Add Card... 22515 Supervoima [DATE] By [PERSON_NAME]... Steiner -->…" at bounding box center [365, 280] width 96 height 457
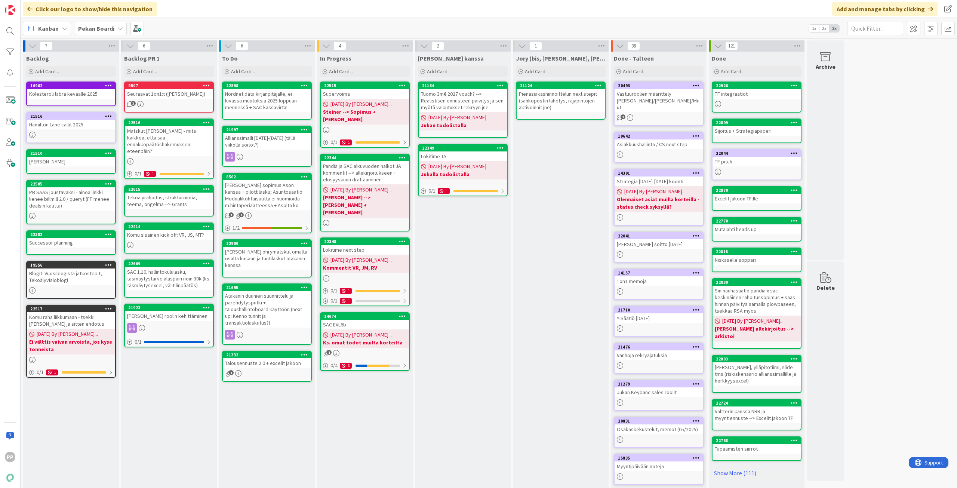
click at [367, 422] on div "In Progress Add Card... 22515 Supervoima [DATE] By [PERSON_NAME]... Steiner -->…" at bounding box center [365, 280] width 96 height 457
click at [368, 422] on div "In Progress Add Card... 22515 Supervoima [DATE] By [PERSON_NAME]... Steiner -->…" at bounding box center [365, 280] width 96 height 457
click at [367, 426] on div "In Progress Add Card... 22515 Supervoima [DATE] By [PERSON_NAME]... Steiner -->…" at bounding box center [365, 280] width 96 height 457
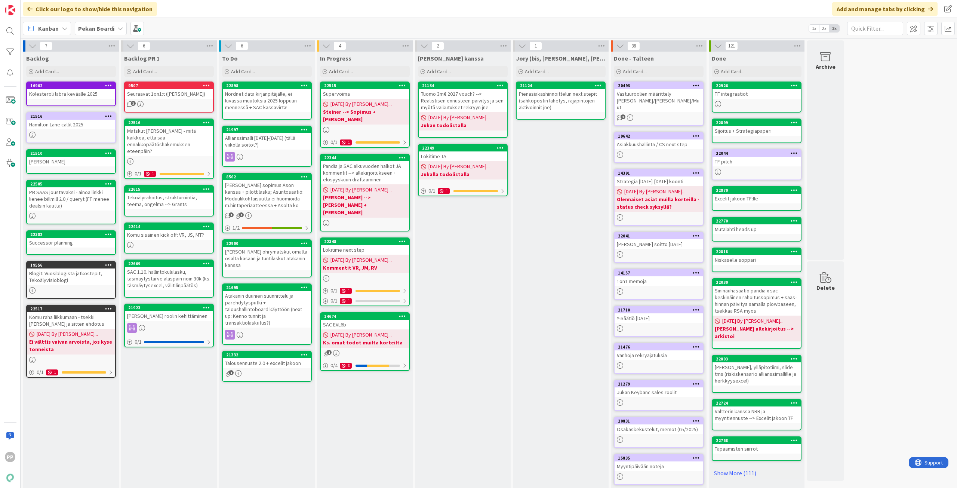
click at [367, 433] on div "In Progress Add Card... 22515 Supervoima [DATE] By [PERSON_NAME]... Steiner -->…" at bounding box center [365, 280] width 96 height 457
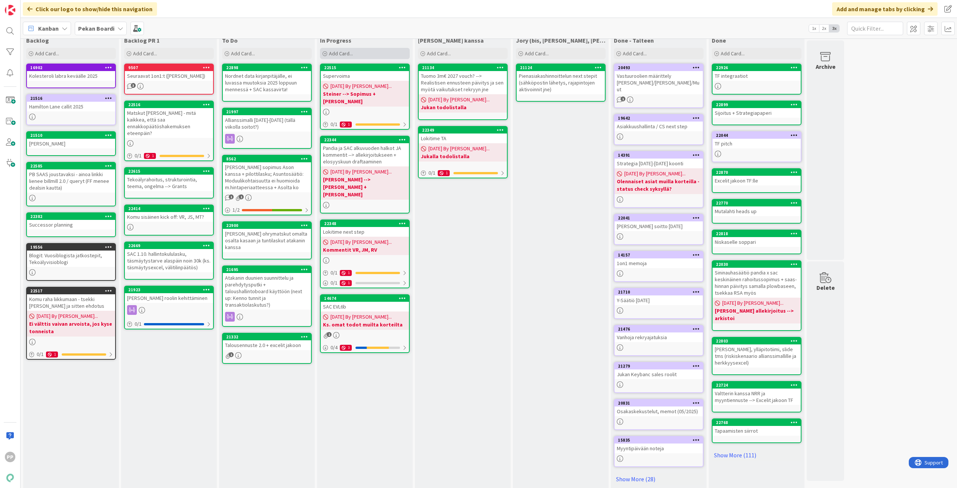
click at [379, 54] on div "Add Card..." at bounding box center [365, 53] width 90 height 11
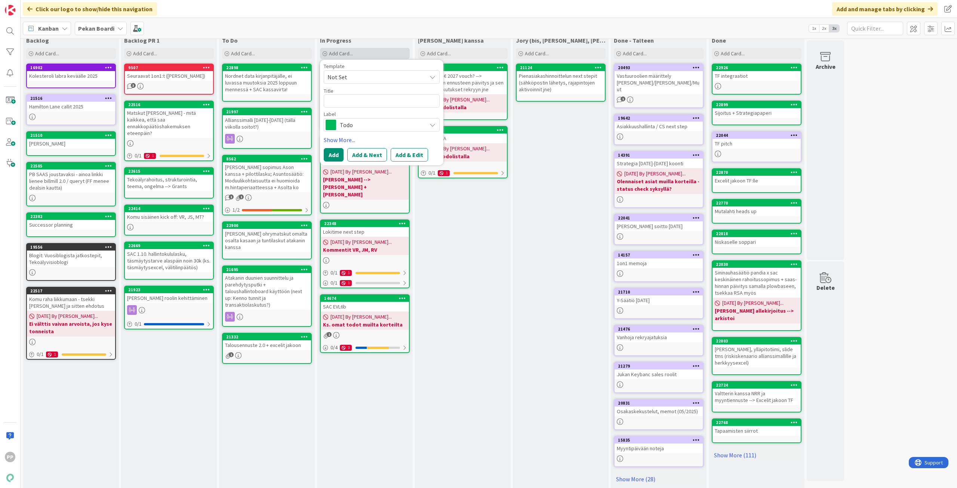
type textarea "x"
type textarea "K"
type textarea "x"
type textarea "G"
type textarea "x"
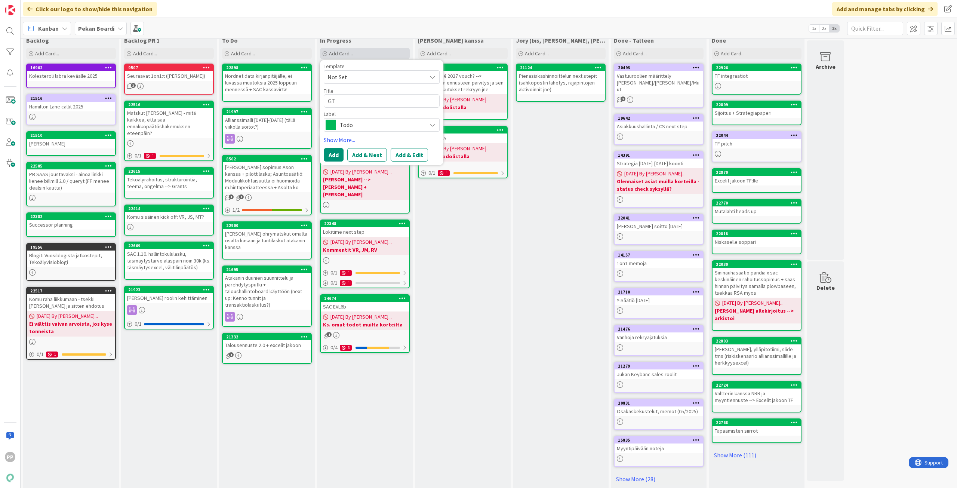
type textarea "G"
type textarea "x"
type textarea "T"
type textarea "x"
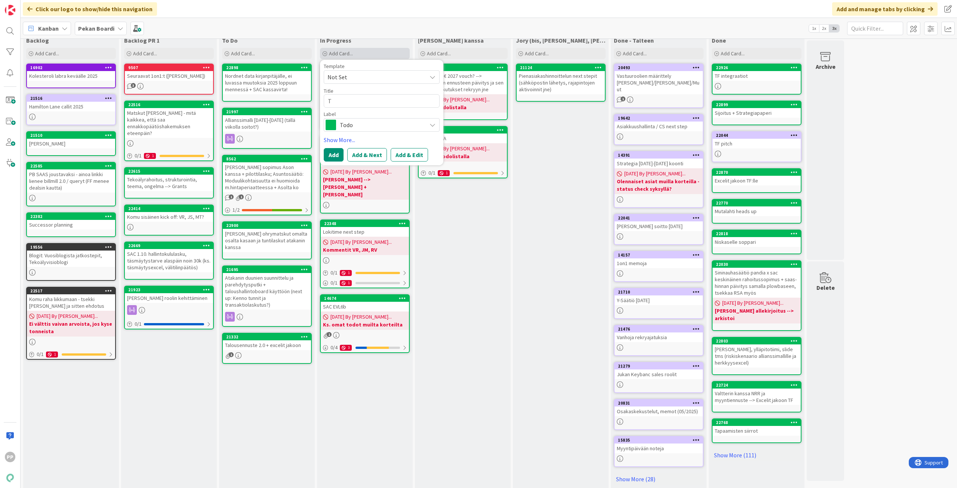
type textarea "Ta"
type textarea "x"
type textarea "Tal"
type textarea "x"
type textarea "Talo"
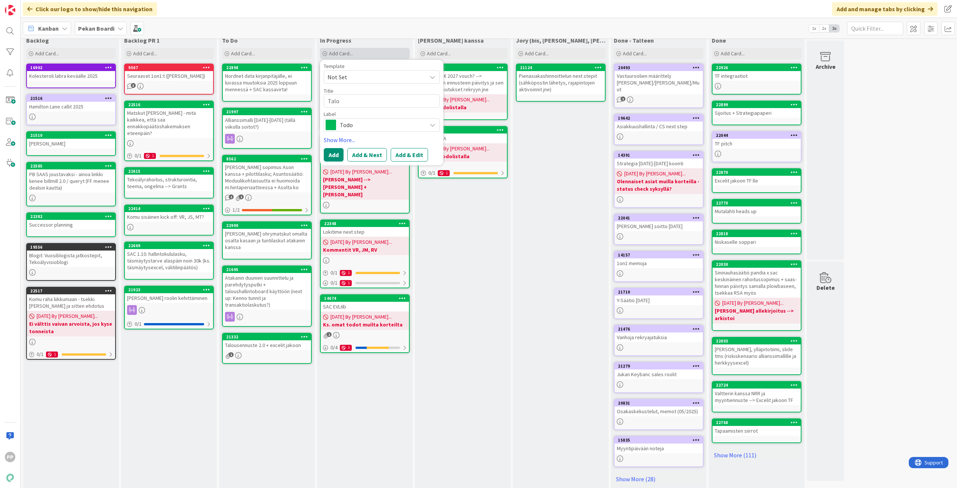
type textarea "x"
type textarea "Talous"
type textarea "x"
type textarea "Talousk"
type textarea "x"
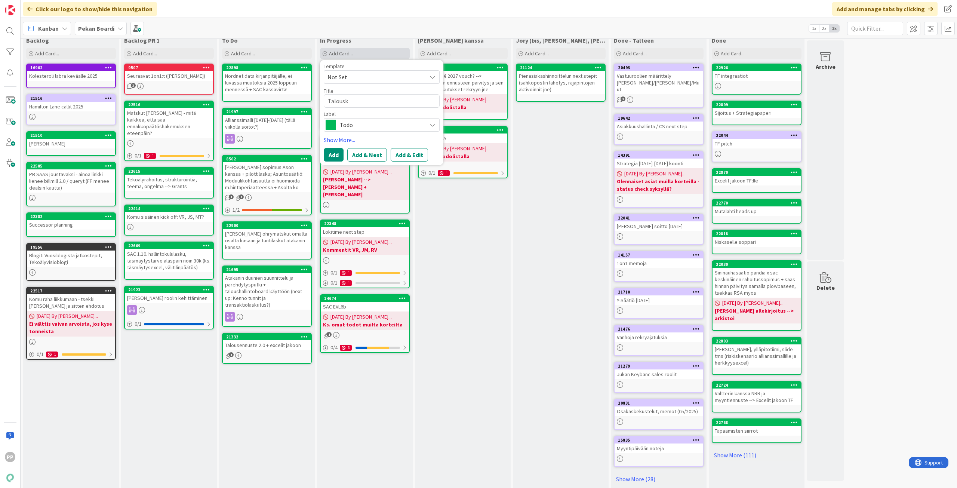
type textarea "Talousko"
type textarea "x"
type textarea "Talouskoa"
type textarea "x"
type textarea "Talouskoal"
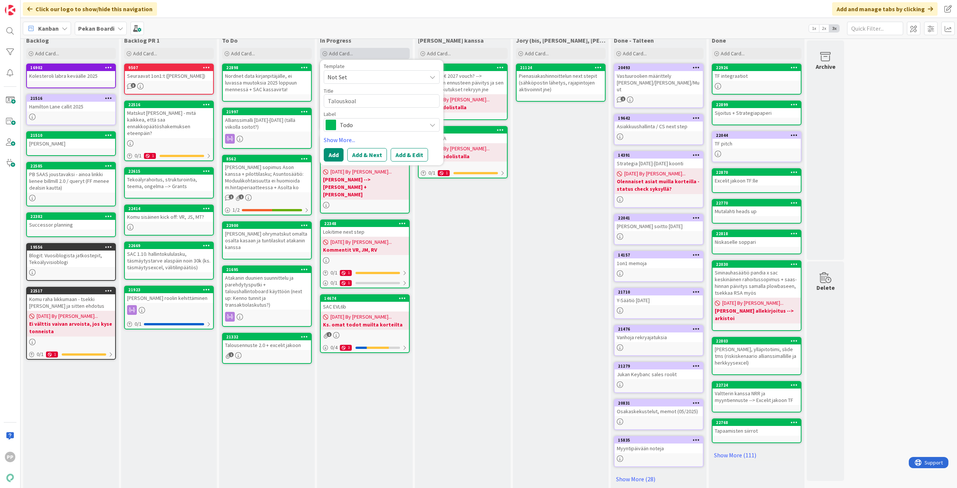
type textarea "x"
type textarea "Talouskoali"
type textarea "x"
type textarea "Talouskoalit"
type textarea "x"
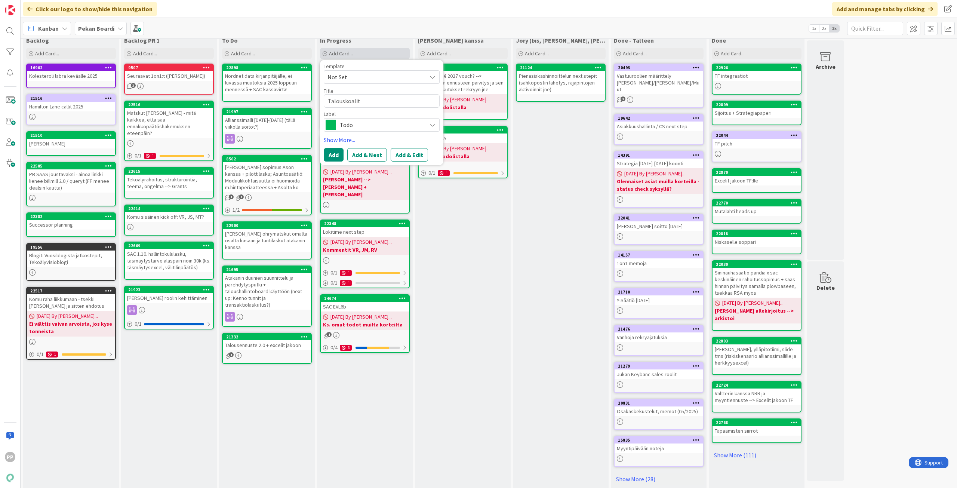
type textarea "Talouskoaliti"
type textarea "x"
type textarea "Talouskoalitio"
type textarea "x"
type textarea "Talouskoalitios"
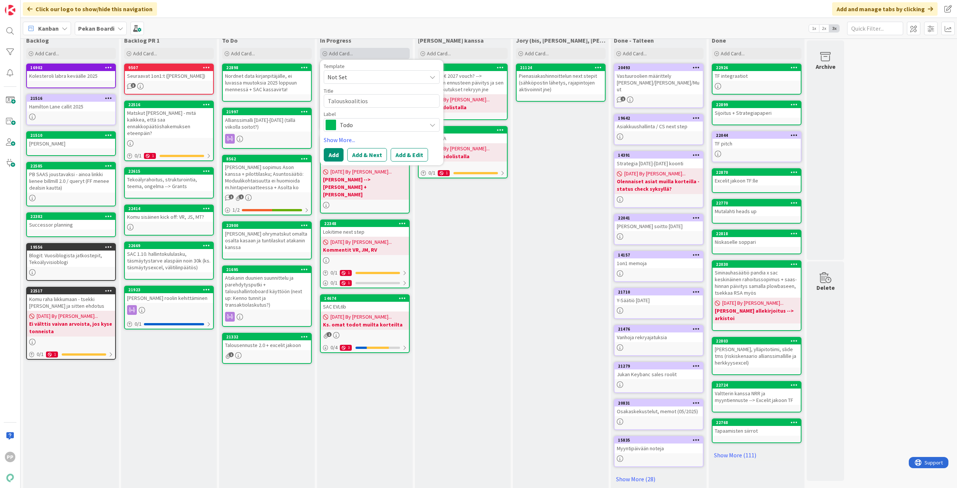
type textarea "x"
type textarea "Talouskoalitioso"
type textarea "x"
type textarea "Talouskoalitiosop"
type textarea "x"
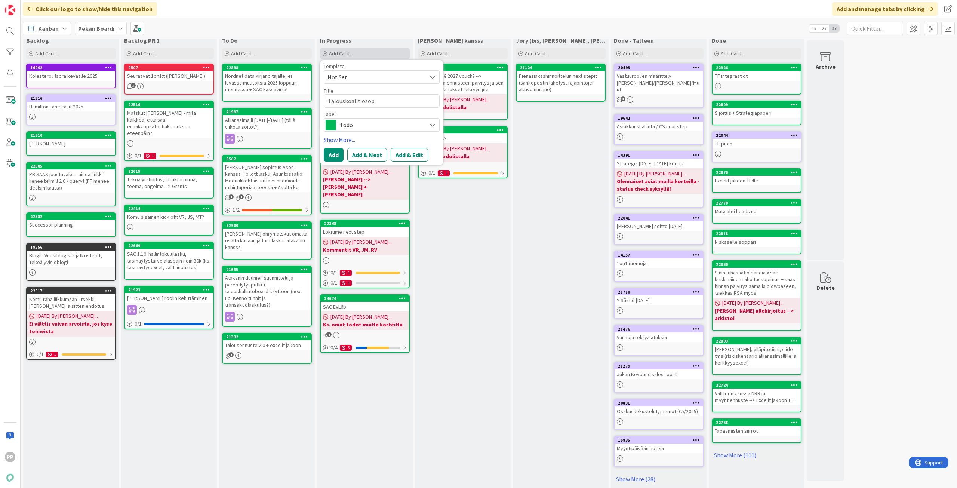
type textarea "Talouskoalitiosopp"
type textarea "x"
type textarea "Talouskoalitiosoppa"
type textarea "x"
type textarea "Talouskoalitiosoppar"
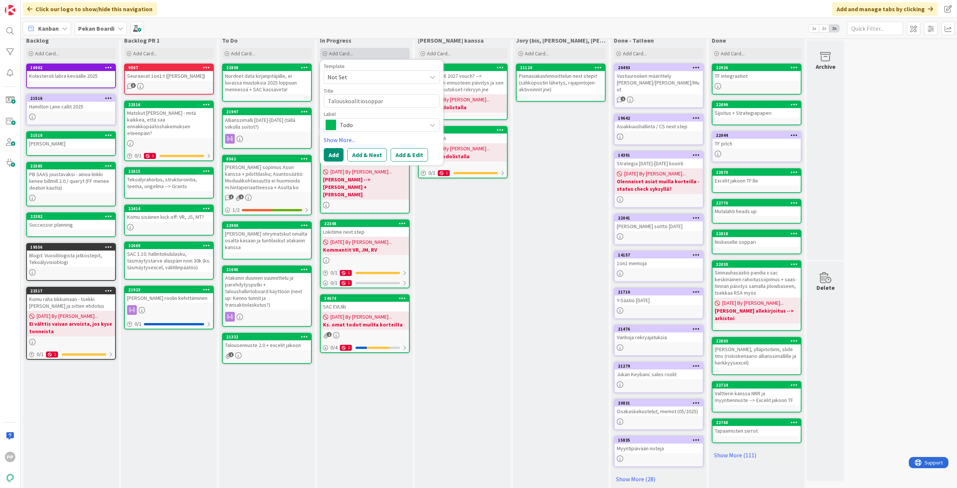
type textarea "x"
type textarea "Talouskoalitiosoppari"
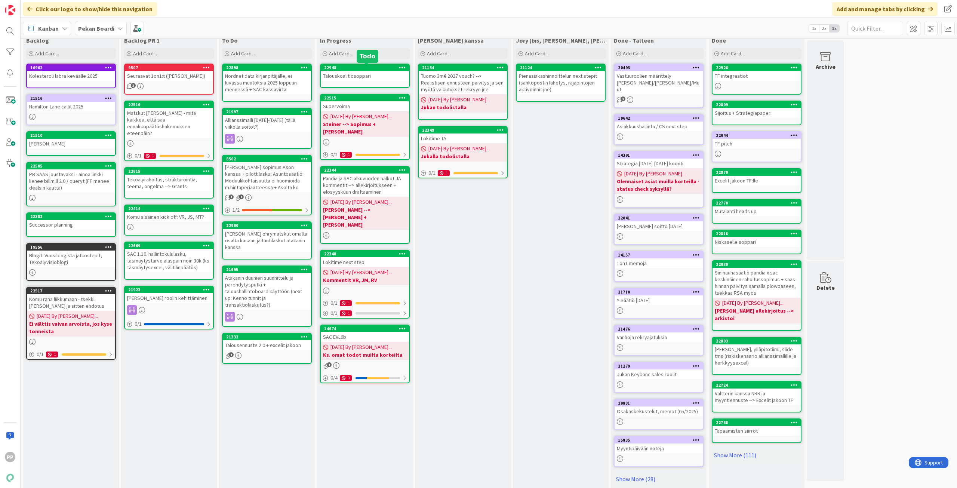
click at [382, 73] on div "Talouskoalitiosoppari" at bounding box center [365, 76] width 88 height 10
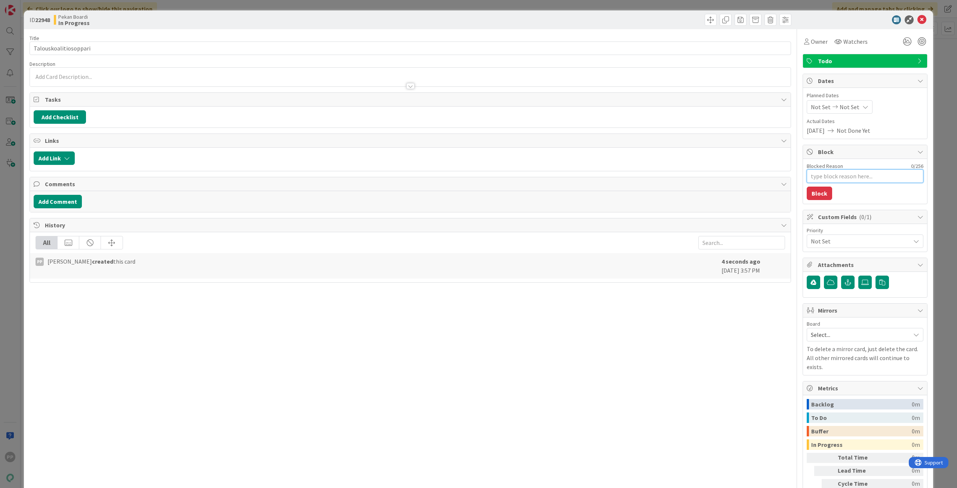
click at [849, 178] on textarea "Blocked Reason" at bounding box center [865, 175] width 117 height 13
type textarea "x"
type textarea "S"
type textarea "x"
type textarea "Si"
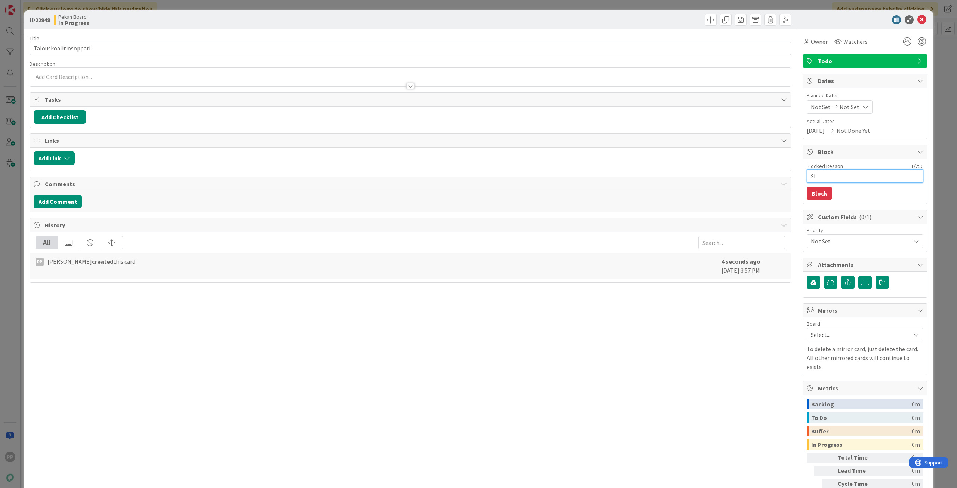
type textarea "x"
type textarea "Sig"
type textarea "x"
type textarea "Sign"
type textarea "x"
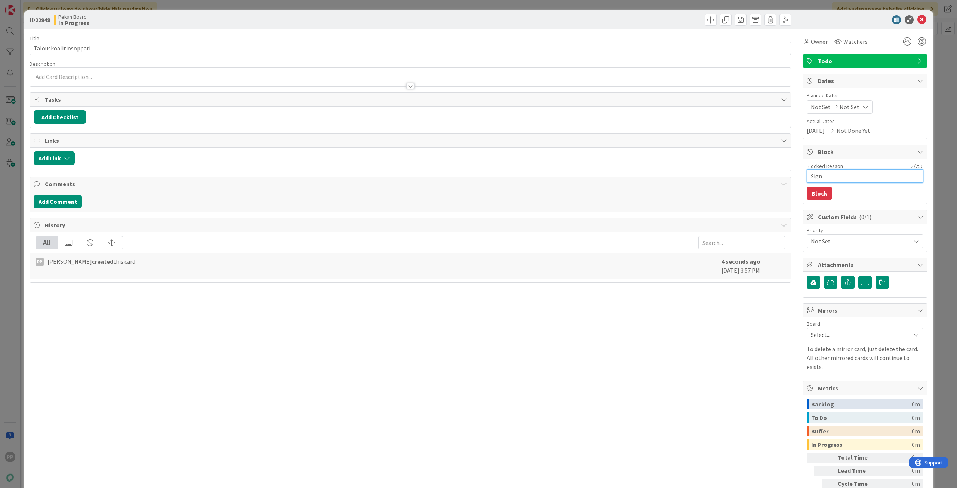
type textarea "Signs"
type textarea "x"
type textarea "Signspa"
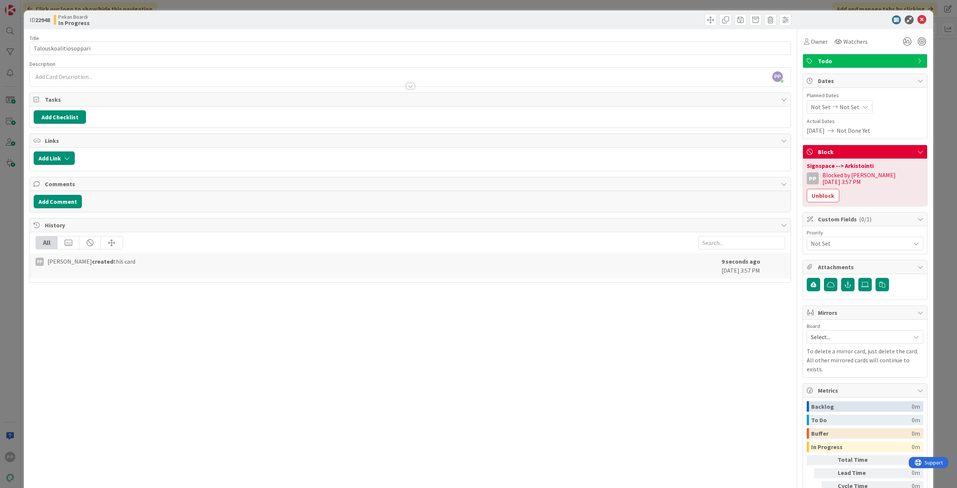
click at [936, 141] on div "ID 22948 Pekan Boardi In Progress Title 21 / 128 Talouskoalitiosoppari Descript…" at bounding box center [478, 244] width 957 height 488
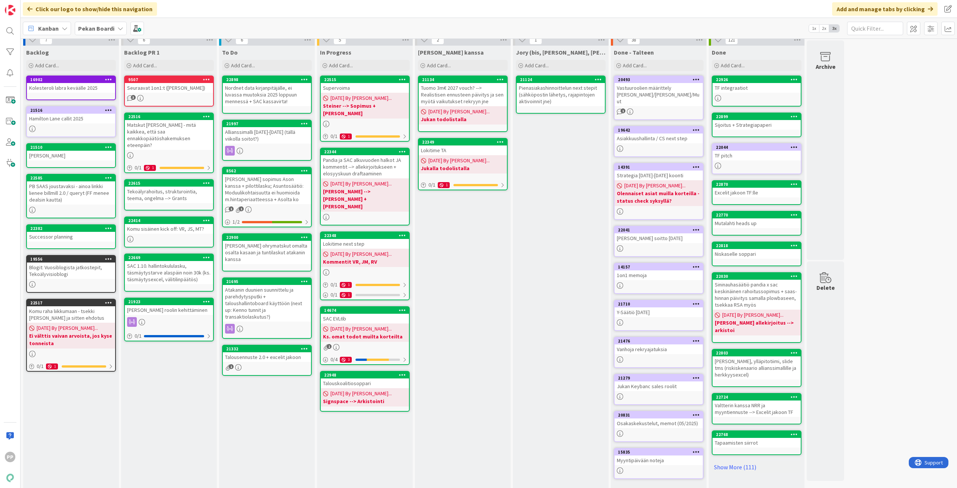
click at [483, 344] on div "[PERSON_NAME] kanssa Add Card... 21134 Tuomo 3m€ 2027 vouch? --> Realistisen en…" at bounding box center [463, 274] width 96 height 457
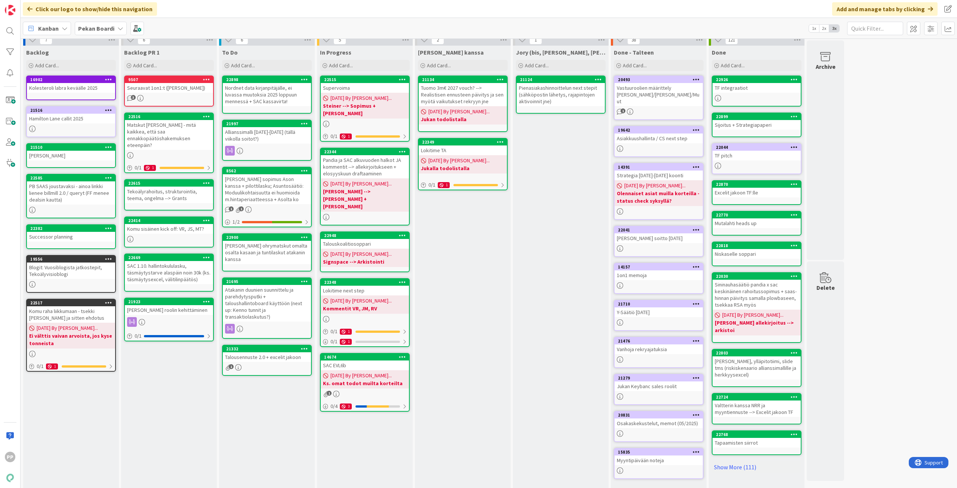
click at [463, 254] on div "[PERSON_NAME] kanssa Add Card... 21134 Tuomo 3m€ 2027 vouch? --> Realistisen en…" at bounding box center [463, 274] width 96 height 457
click at [366, 440] on div "In Progress Add Card... Template Not Set Title 0 / 128 Label Todo Show More... …" at bounding box center [365, 274] width 96 height 457
click at [474, 302] on div "[PERSON_NAME] kanssa Add Card... 21134 Tuomo 3m€ 2027 vouch? --> Realistisen en…" at bounding box center [463, 274] width 96 height 457
